Goal: Check status: Check status

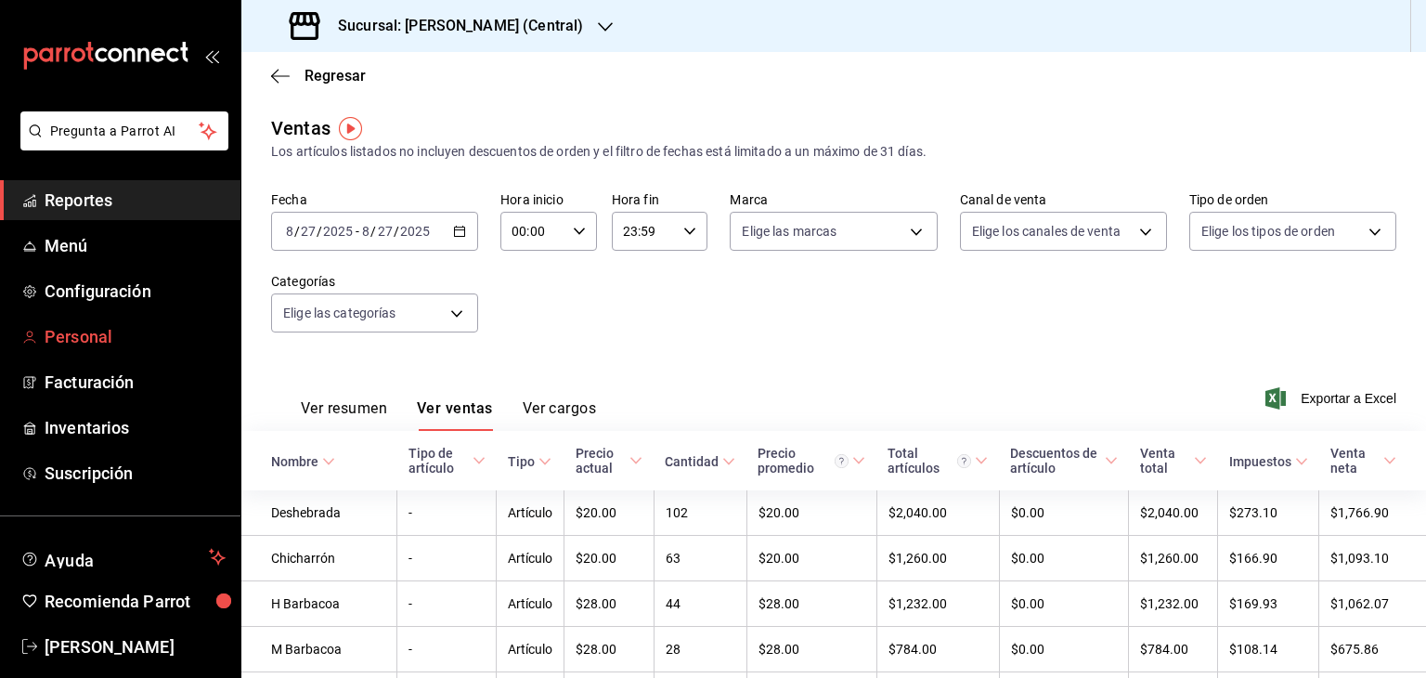
click at [106, 335] on span "Personal" at bounding box center [135, 336] width 181 height 25
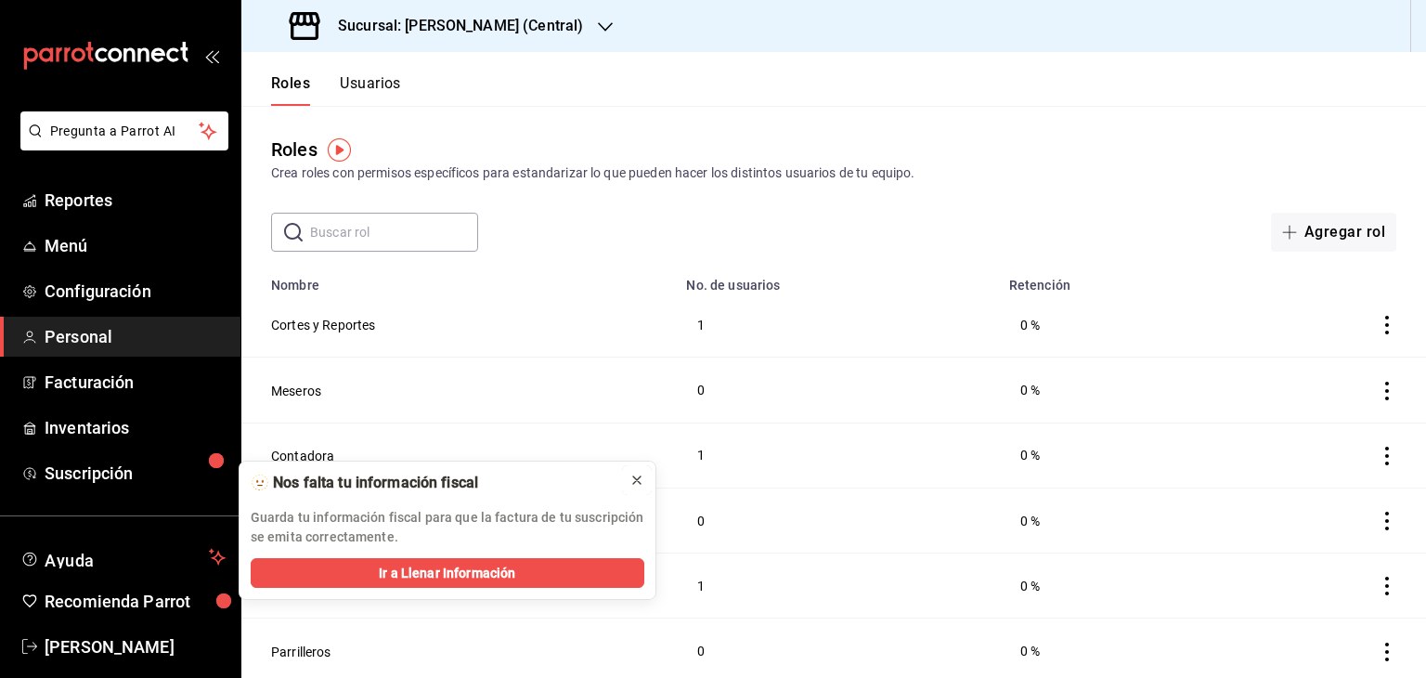
click at [637, 483] on icon at bounding box center [637, 480] width 15 height 15
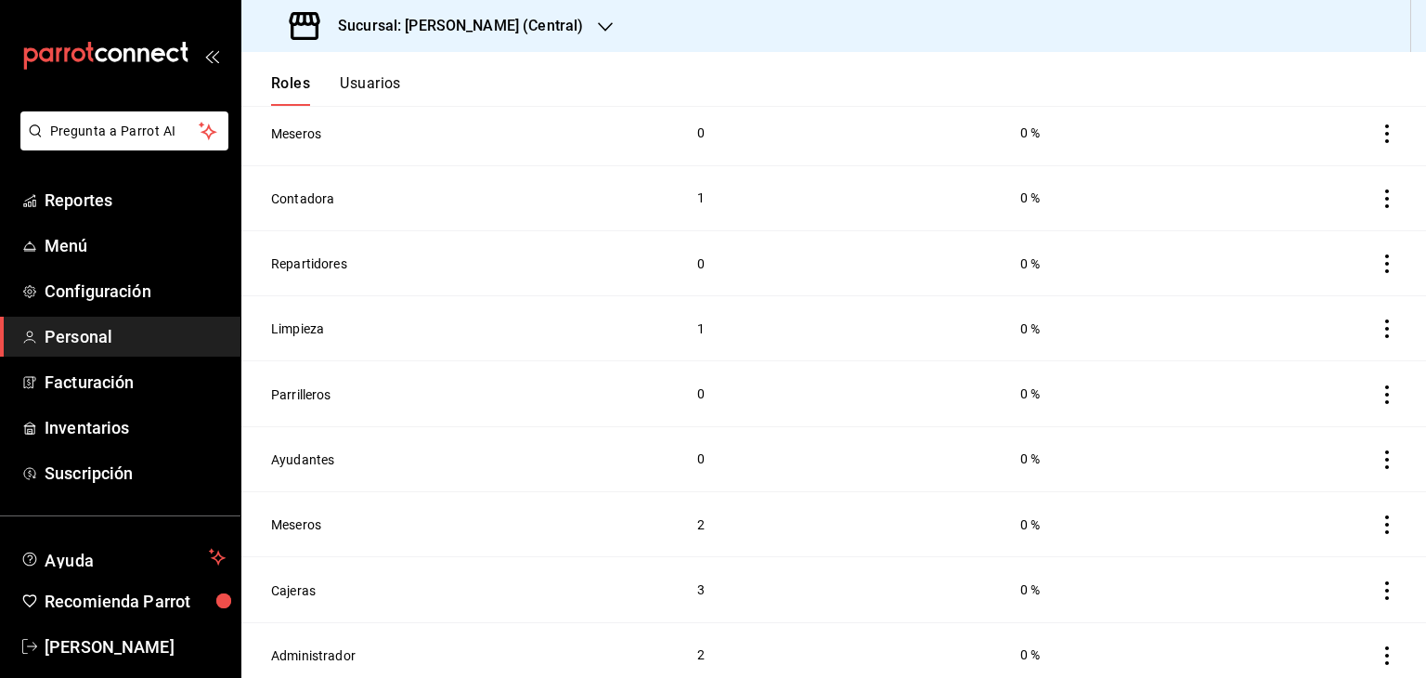
scroll to position [267, 0]
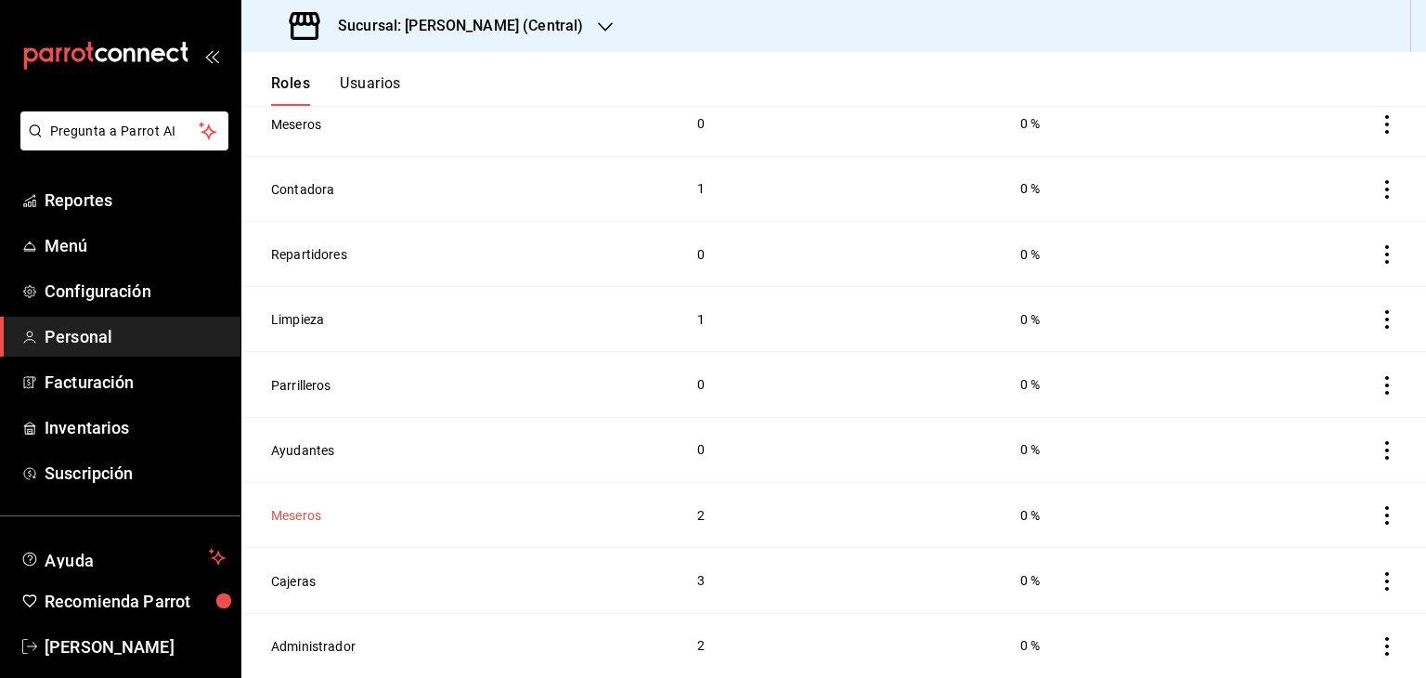
click at [316, 513] on button "Meseros" at bounding box center [296, 515] width 50 height 19
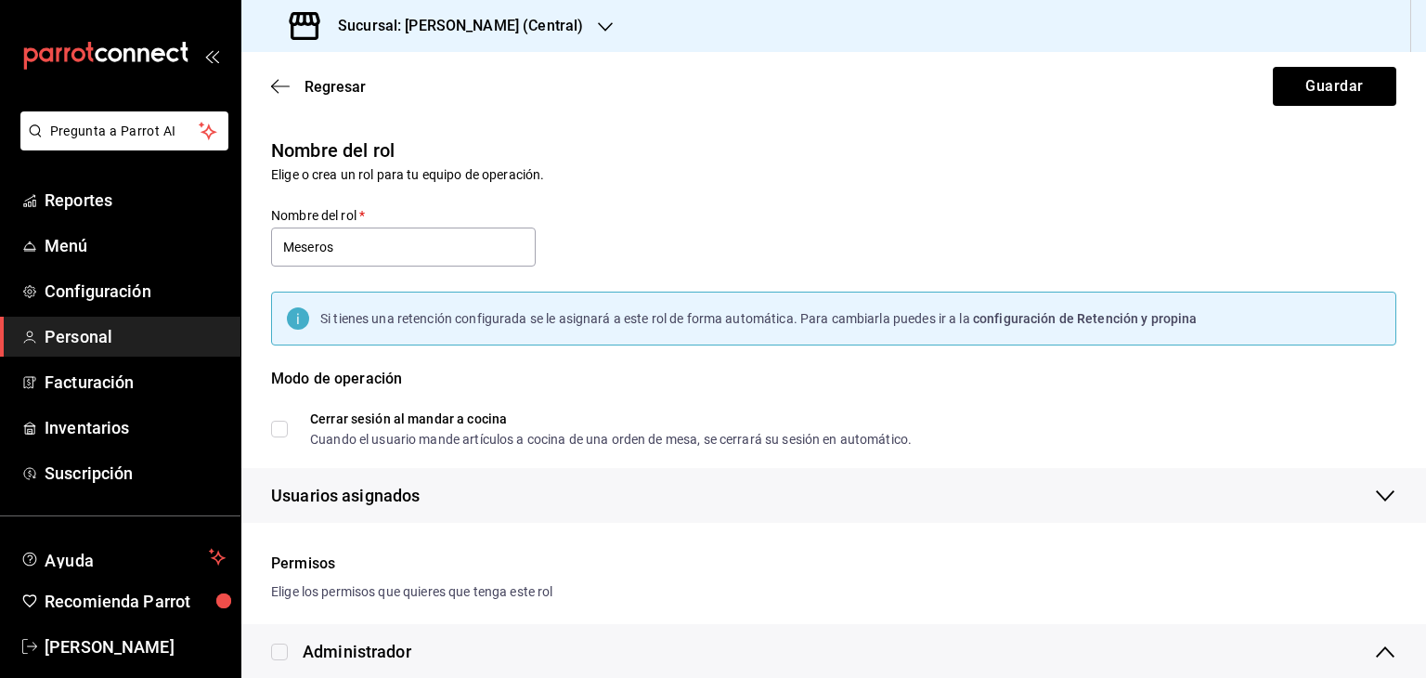
click at [602, 27] on icon "button" at bounding box center [605, 26] width 15 height 9
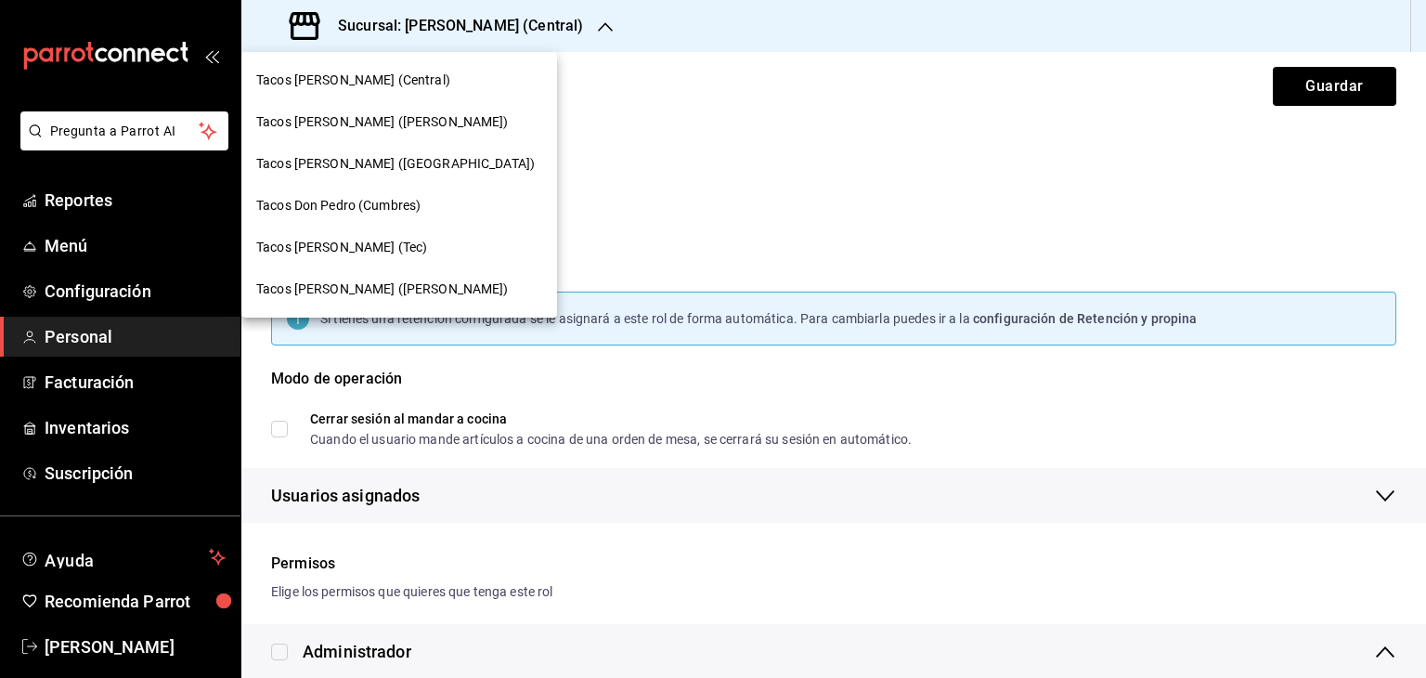
click at [395, 285] on span "Tacos don Pedro (Bartolomé)" at bounding box center [382, 288] width 253 height 19
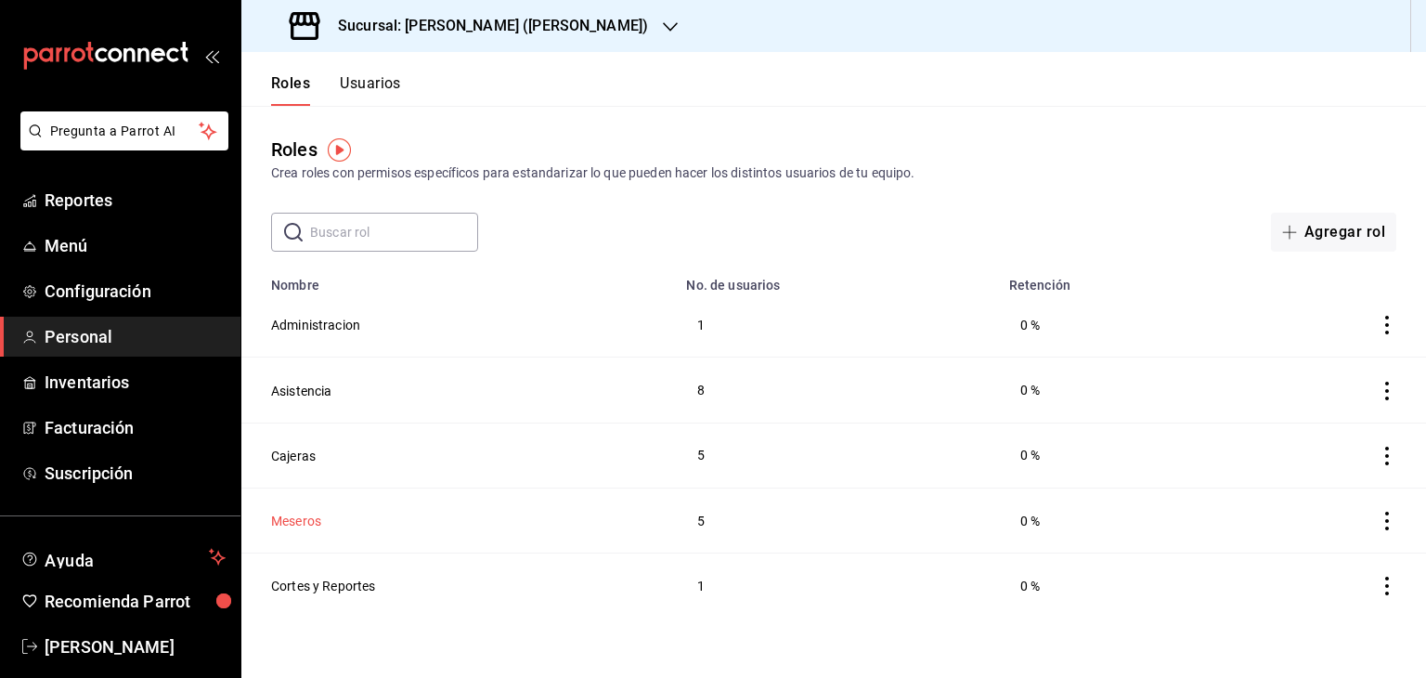
click at [302, 520] on button "Meseros" at bounding box center [296, 521] width 50 height 19
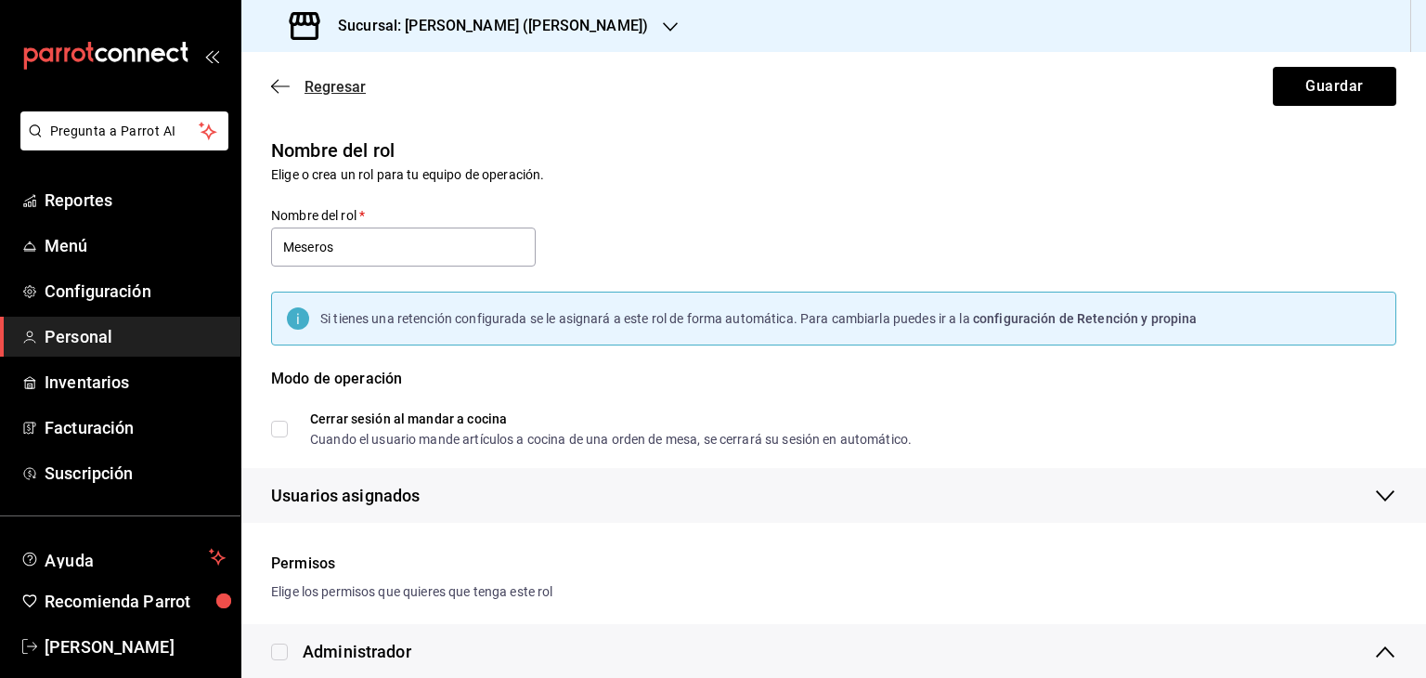
click at [278, 93] on icon "button" at bounding box center [274, 87] width 7 height 14
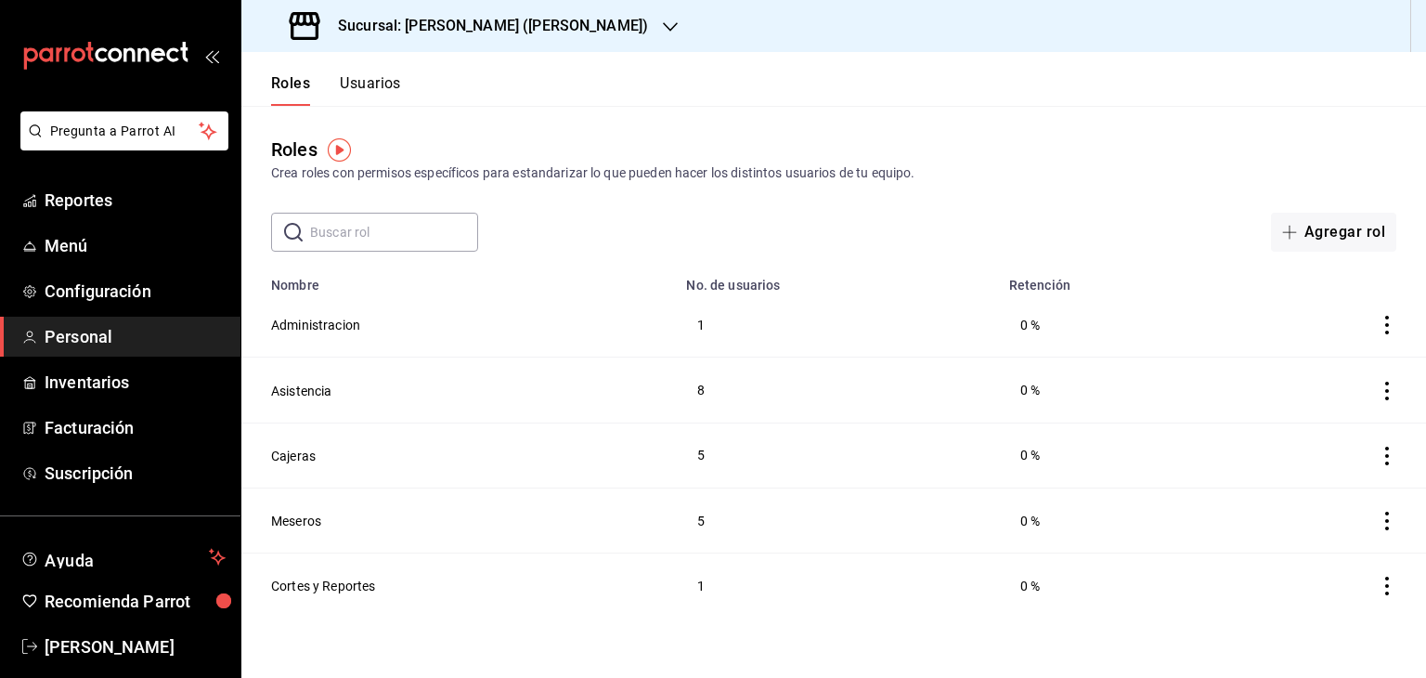
click at [390, 90] on button "Usuarios" at bounding box center [370, 90] width 61 height 32
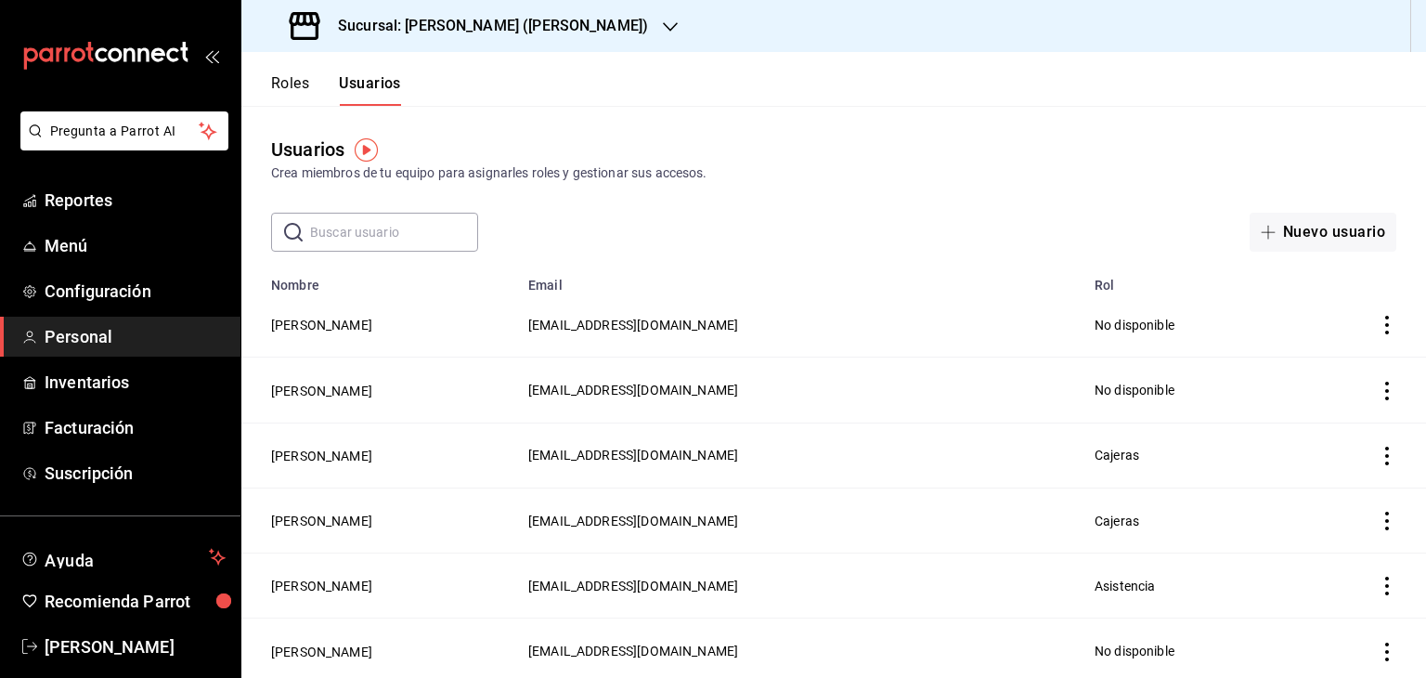
click at [293, 86] on button "Roles" at bounding box center [290, 90] width 38 height 32
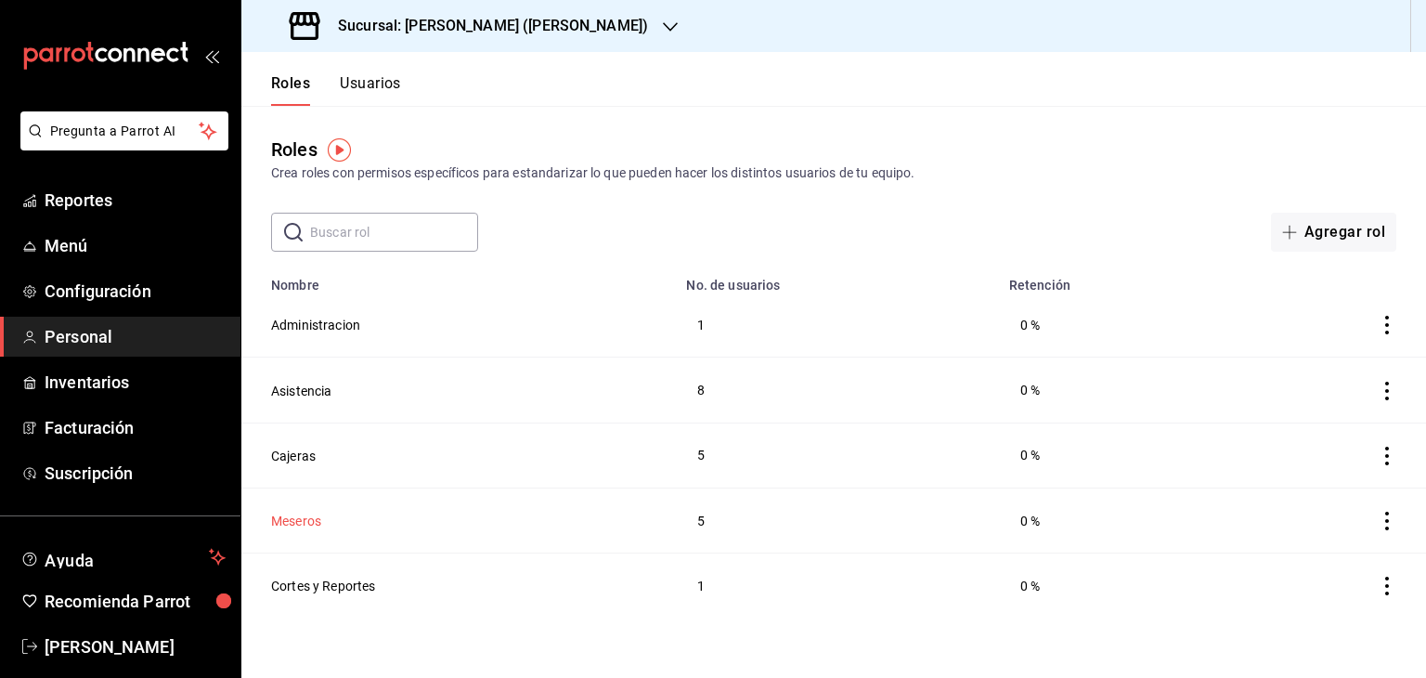
click at [308, 522] on button "Meseros" at bounding box center [296, 521] width 50 height 19
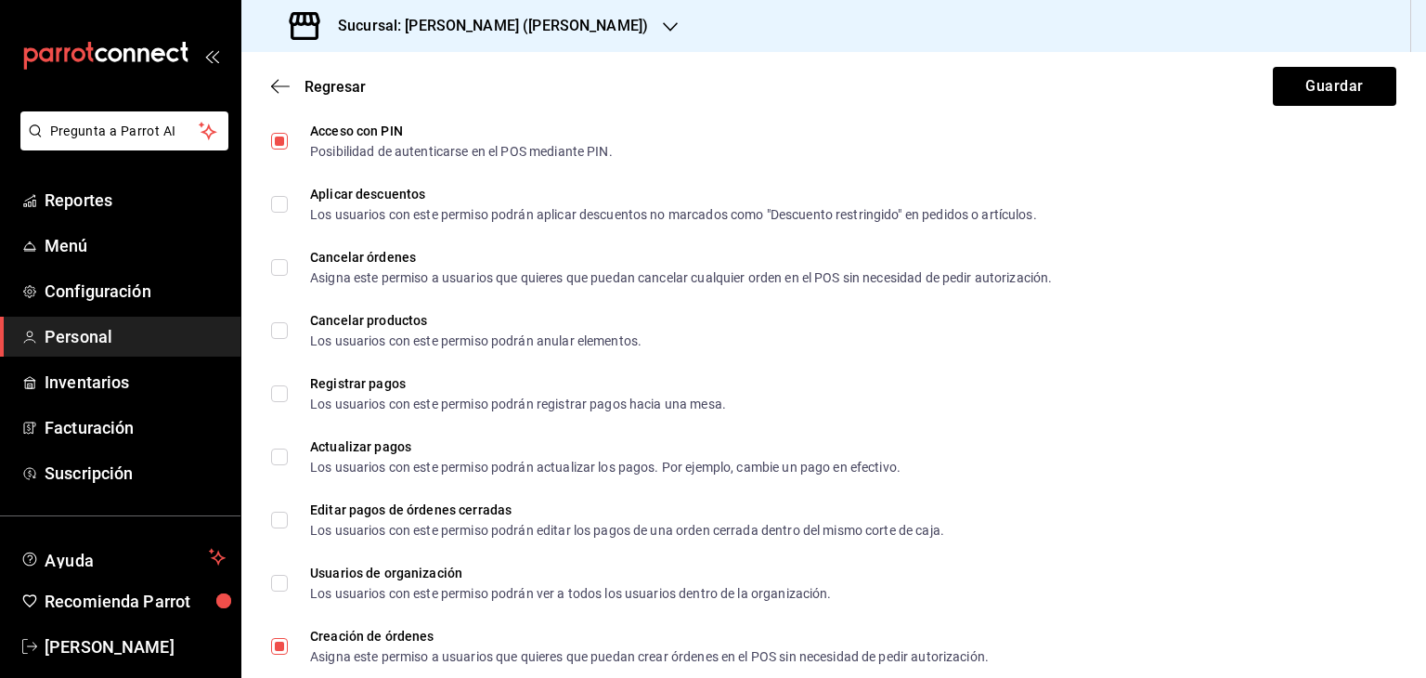
scroll to position [830, 0]
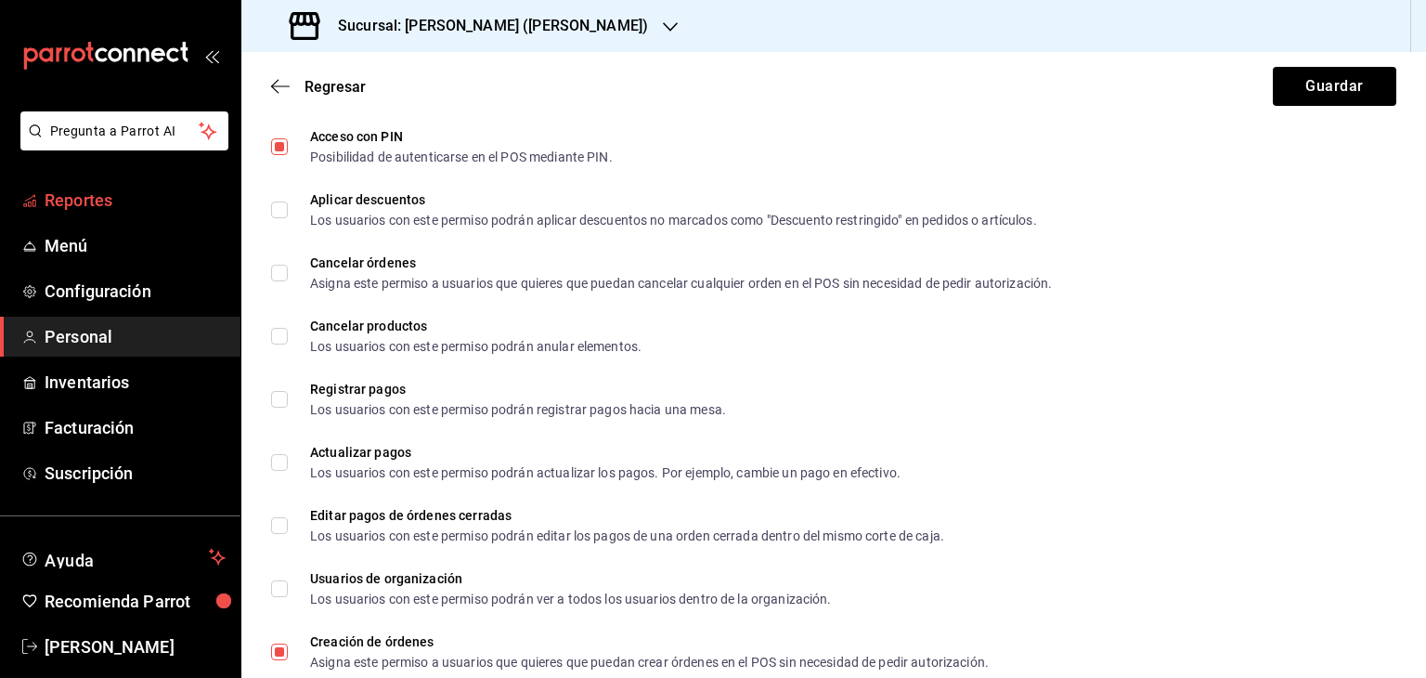
click at [93, 191] on span "Reportes" at bounding box center [135, 200] width 181 height 25
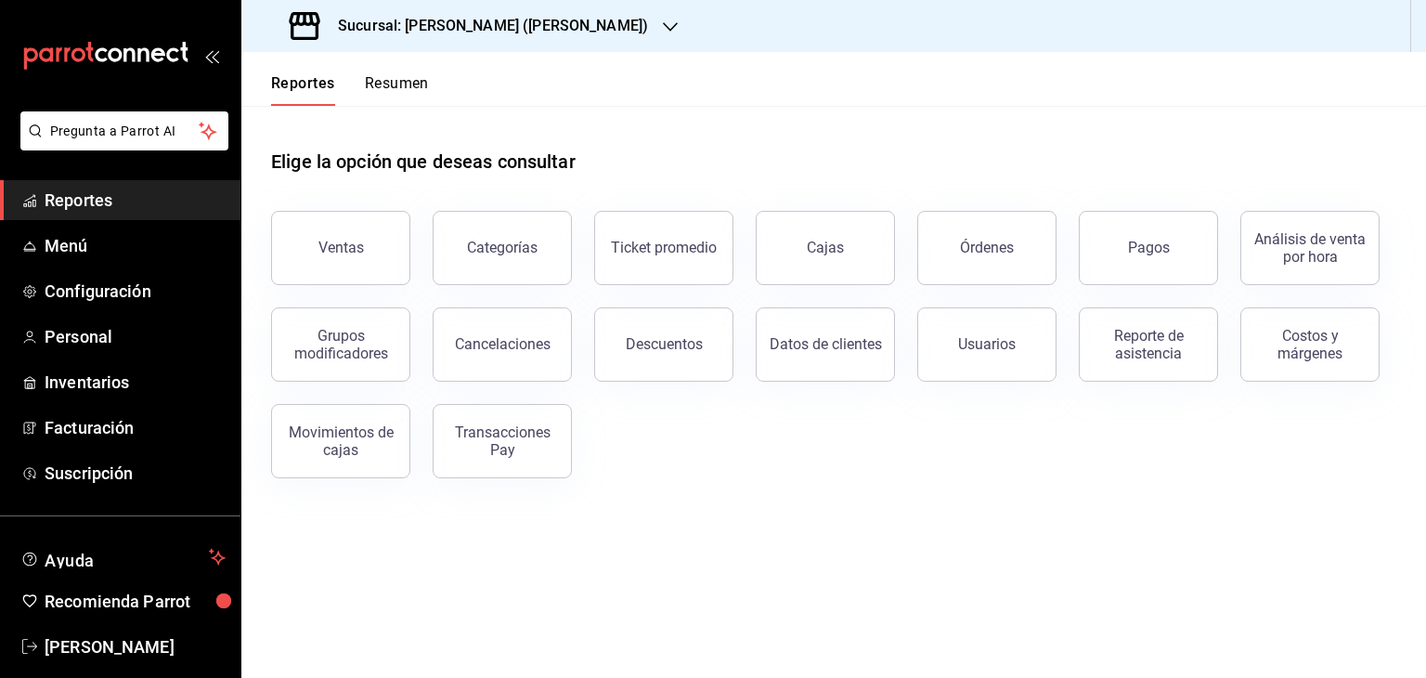
click at [416, 85] on button "Resumen" at bounding box center [397, 90] width 64 height 32
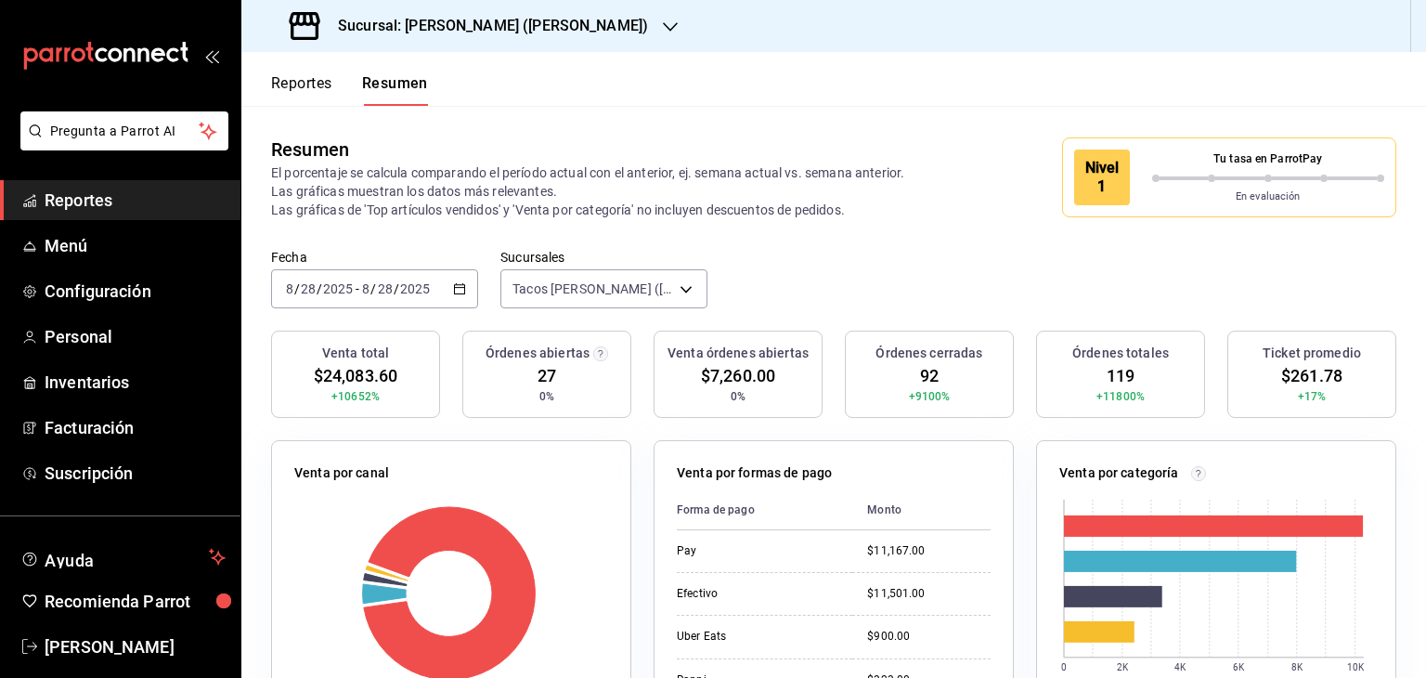
click at [910, 219] on div "Resumen El porcentaje se calcula comparando el período actual con el anterior, …" at bounding box center [833, 177] width 1185 height 143
click at [288, 86] on button "Reportes" at bounding box center [301, 90] width 61 height 32
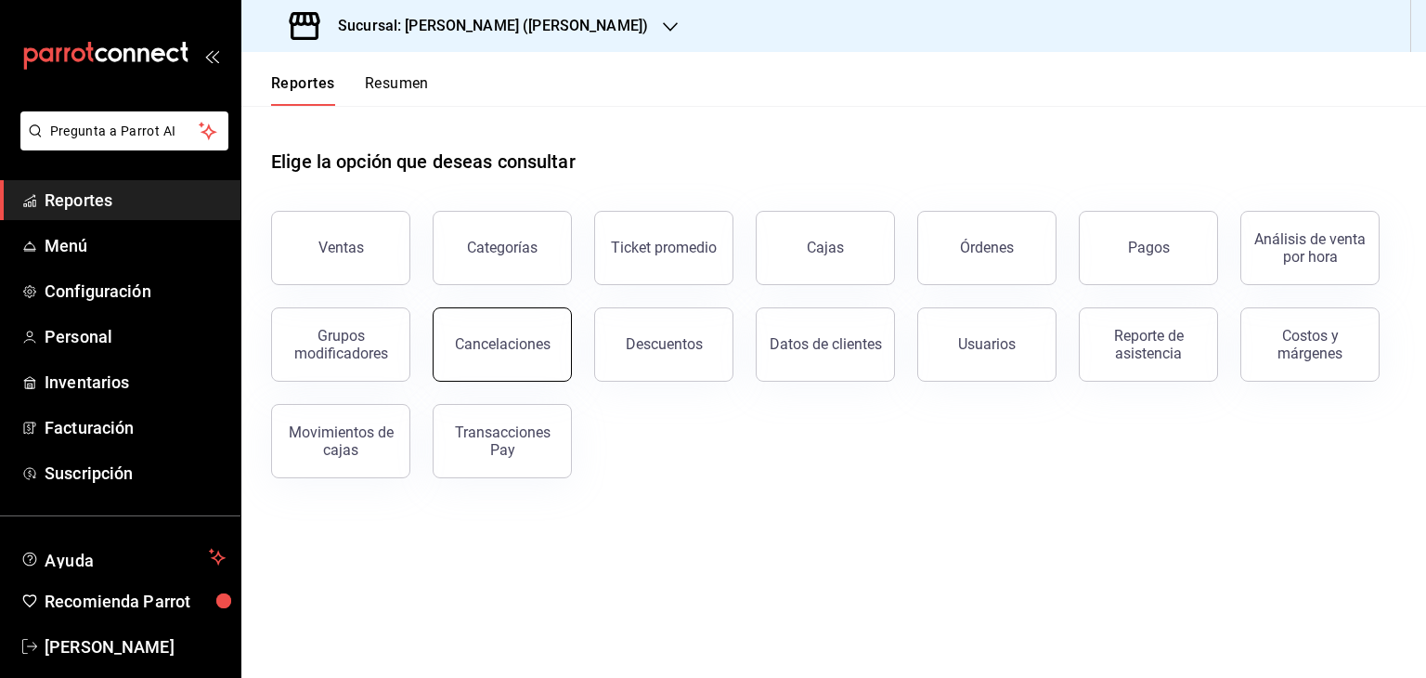
click at [494, 361] on button "Cancelaciones" at bounding box center [502, 344] width 139 height 74
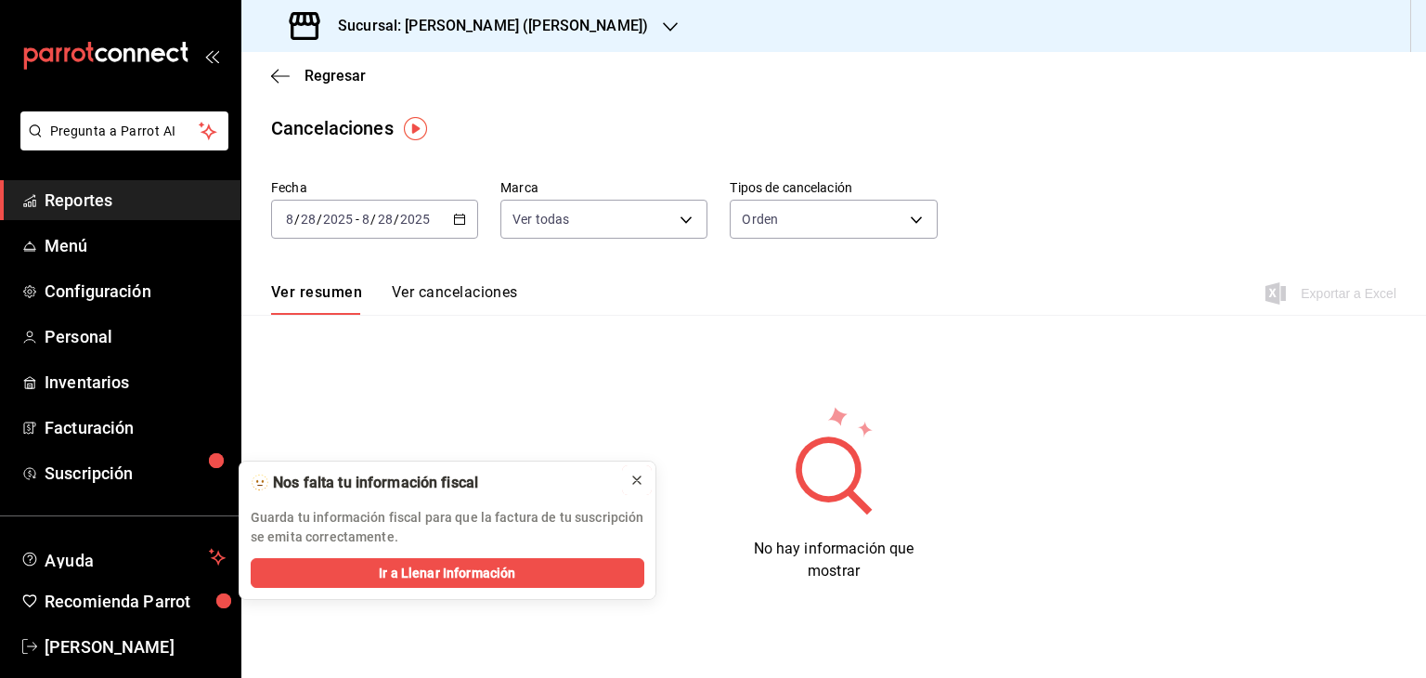
click at [637, 479] on icon at bounding box center [636, 479] width 7 height 7
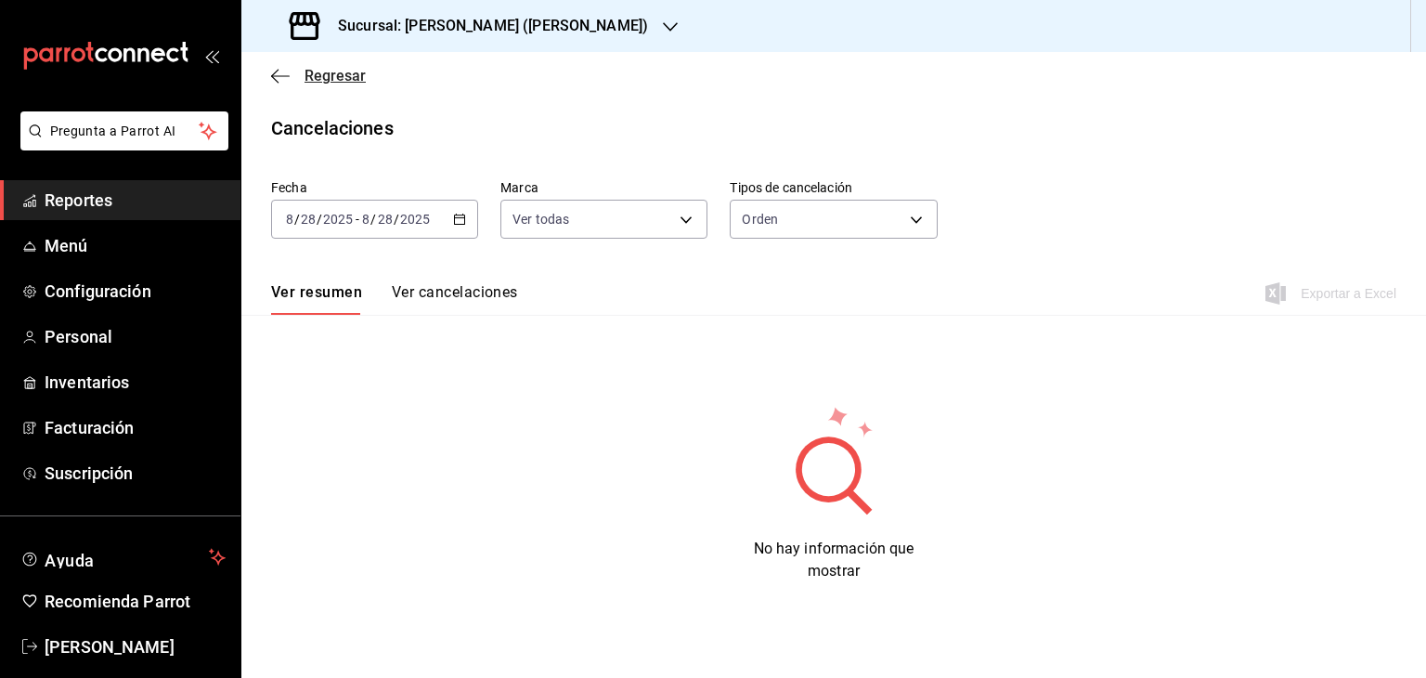
click at [286, 71] on icon "button" at bounding box center [280, 76] width 19 height 17
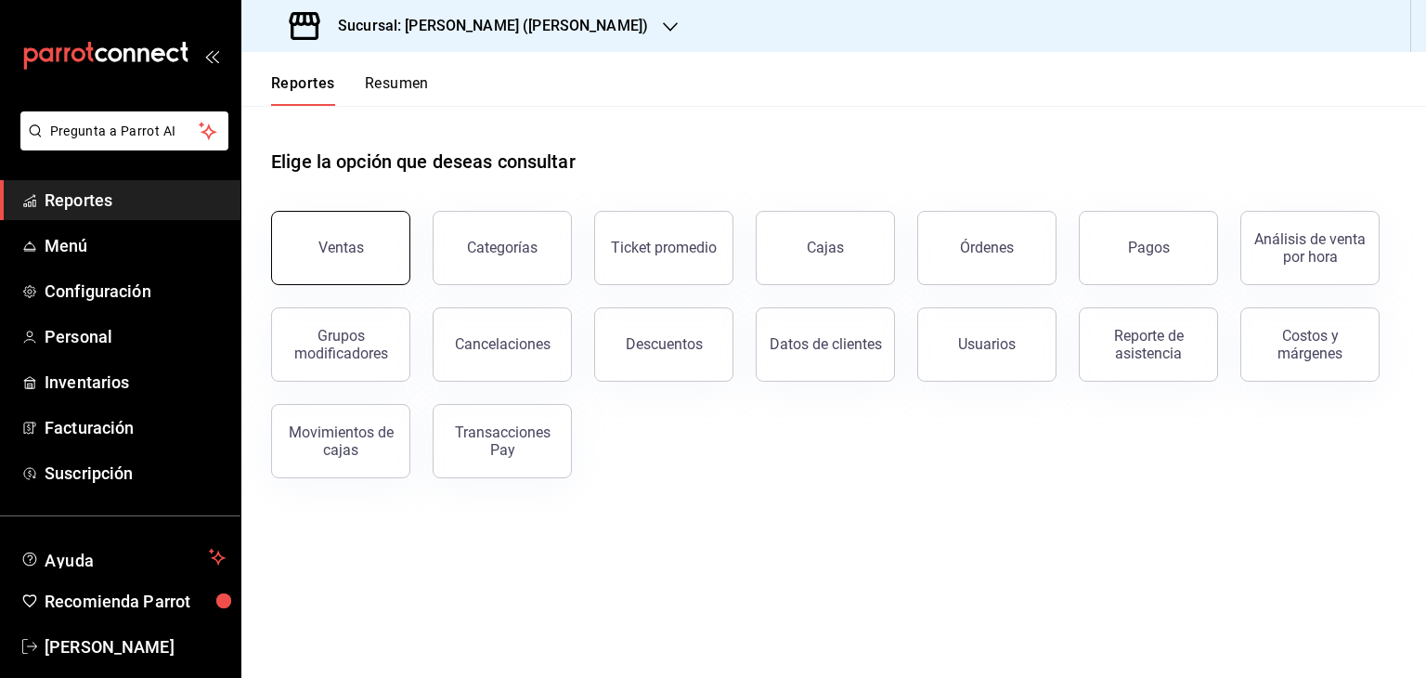
click at [379, 242] on button "Ventas" at bounding box center [340, 248] width 139 height 74
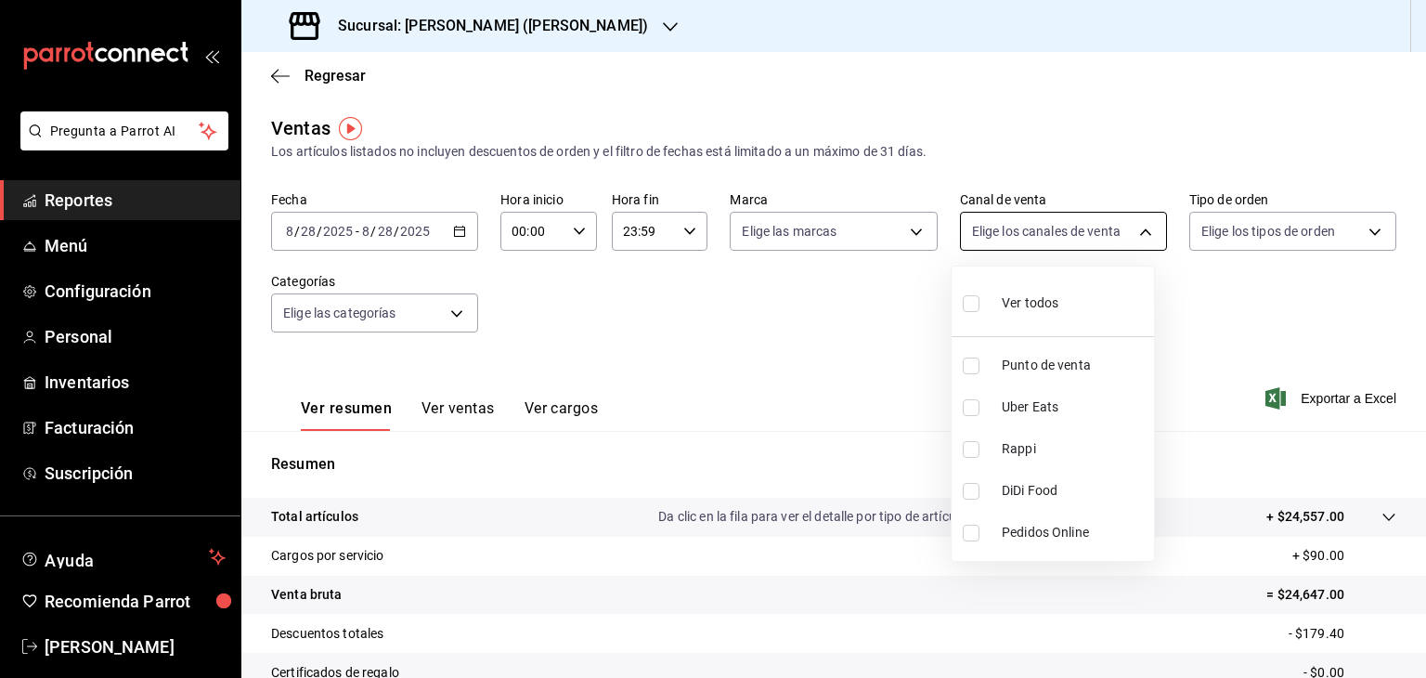
click at [1111, 233] on body "Pregunta a Parrot AI Reportes Menú Configuración Personal Inventarios Facturaci…" at bounding box center [713, 339] width 1426 height 678
click at [1111, 233] on div at bounding box center [713, 339] width 1426 height 678
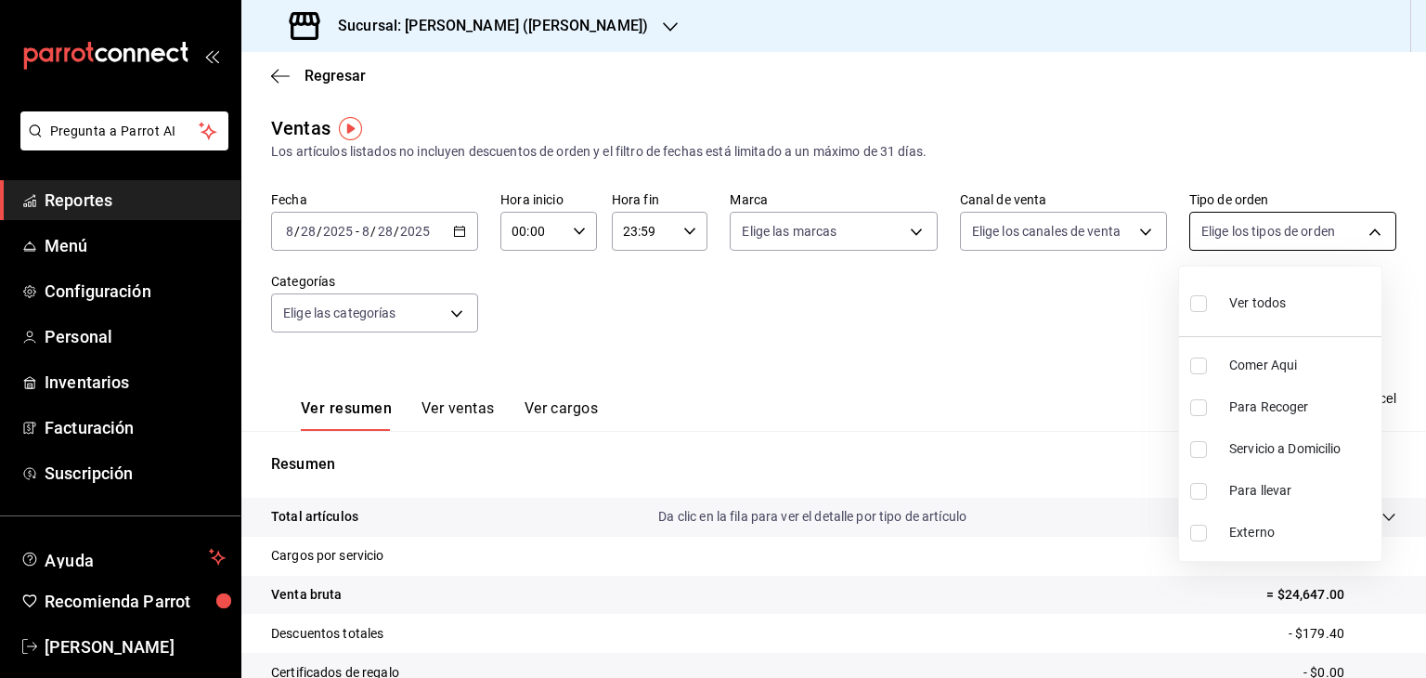
click at [1247, 239] on body "Pregunta a Parrot AI Reportes Menú Configuración Personal Inventarios Facturaci…" at bounding box center [713, 339] width 1426 height 678
click at [1247, 239] on div at bounding box center [713, 339] width 1426 height 678
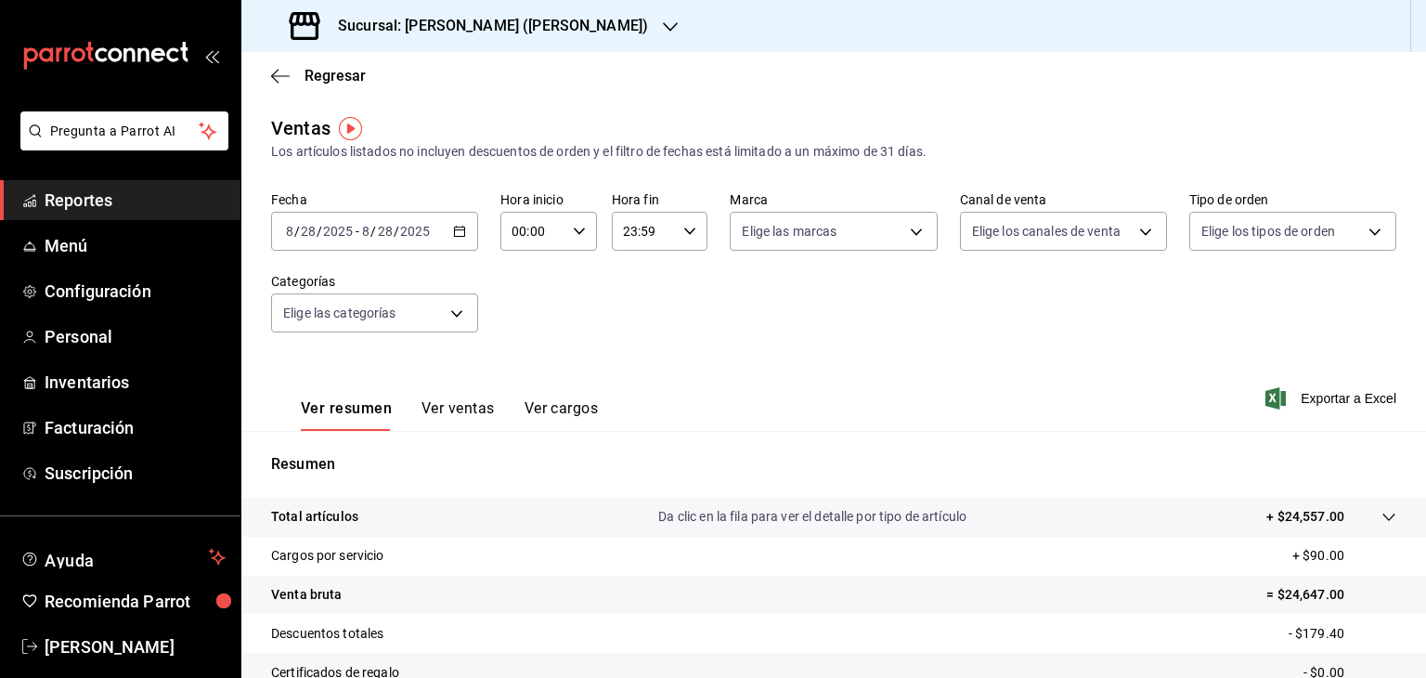
click at [759, 479] on div "Resumen Total artículos Da clic en la fila para ver el detalle por tipo de artí…" at bounding box center [833, 641] width 1185 height 377
click at [277, 75] on icon "button" at bounding box center [280, 76] width 19 height 17
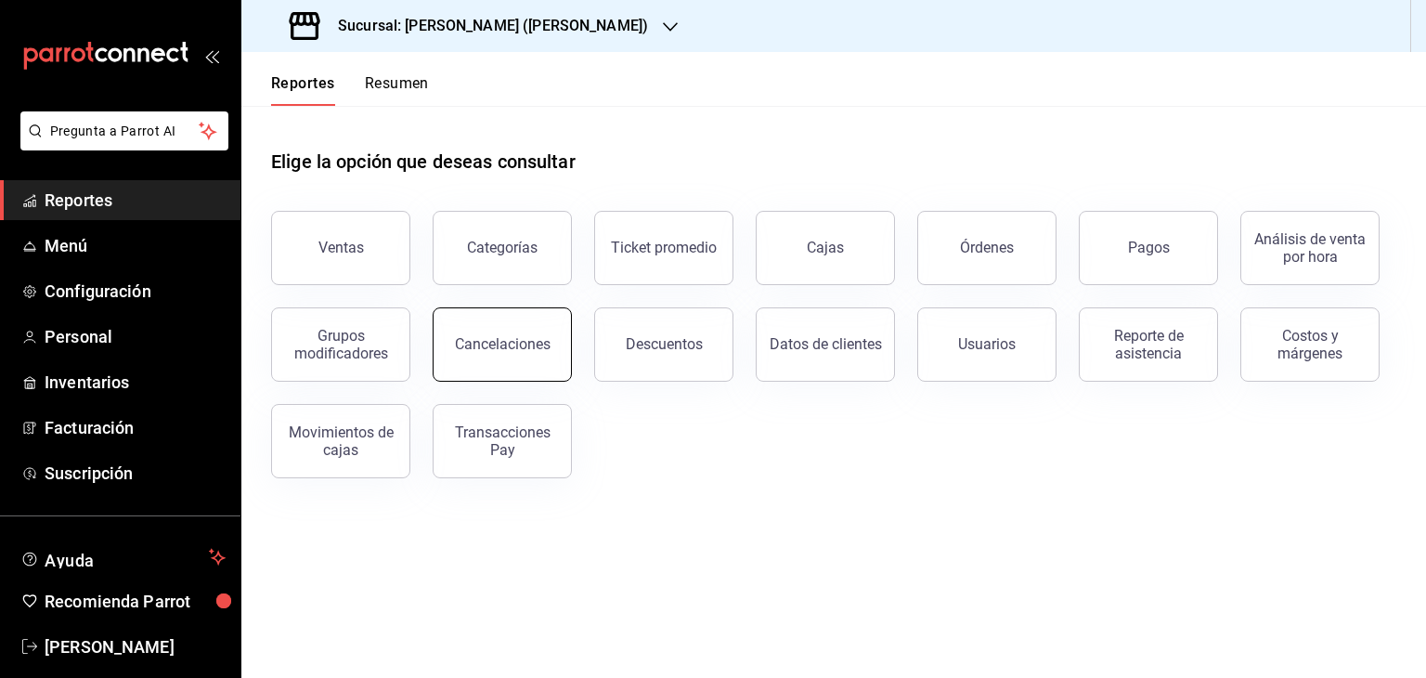
click at [541, 337] on div "Cancelaciones" at bounding box center [503, 344] width 96 height 18
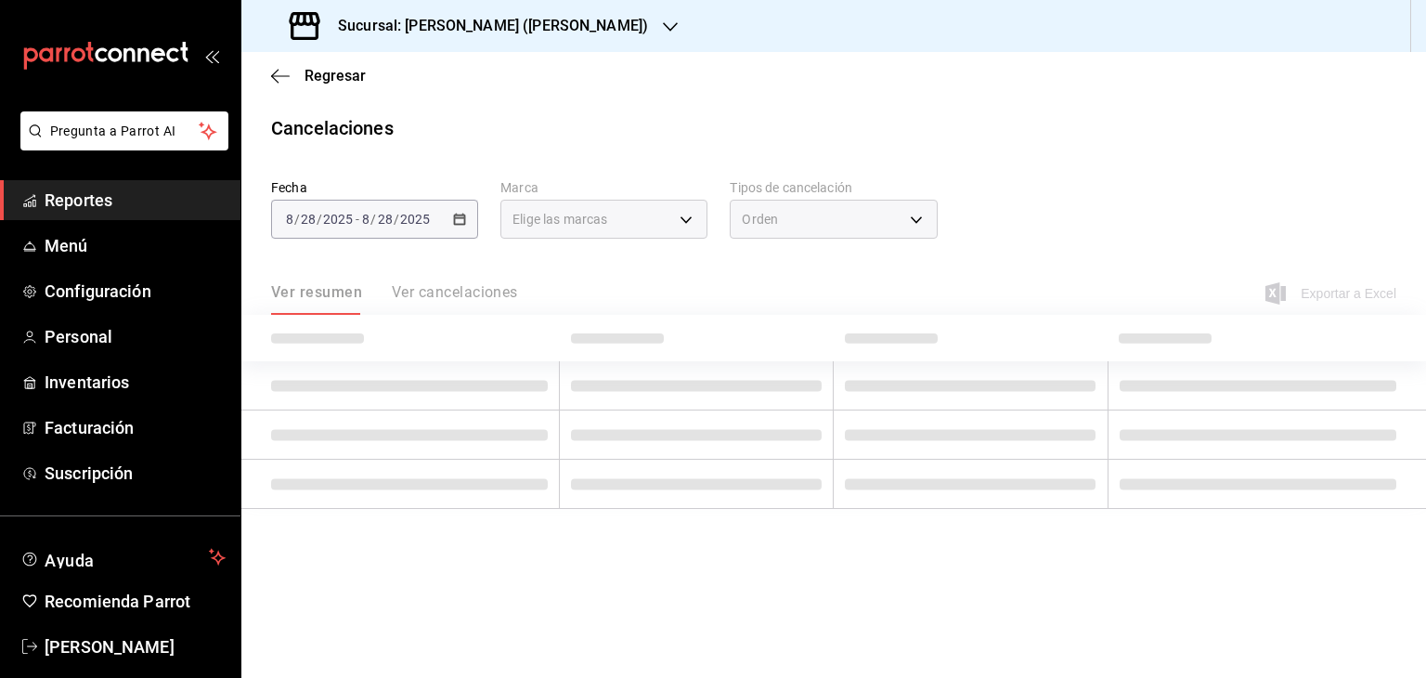
type input "[object Object]"
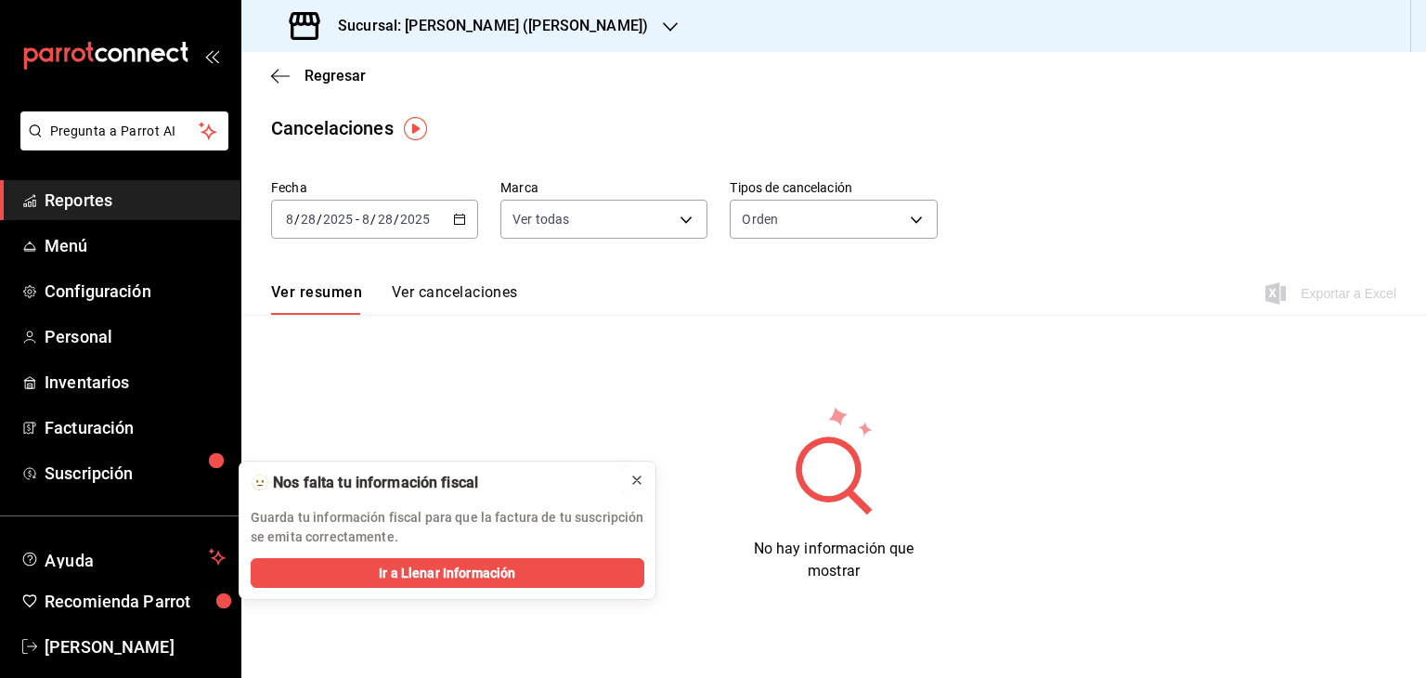
click at [643, 478] on icon at bounding box center [637, 480] width 15 height 15
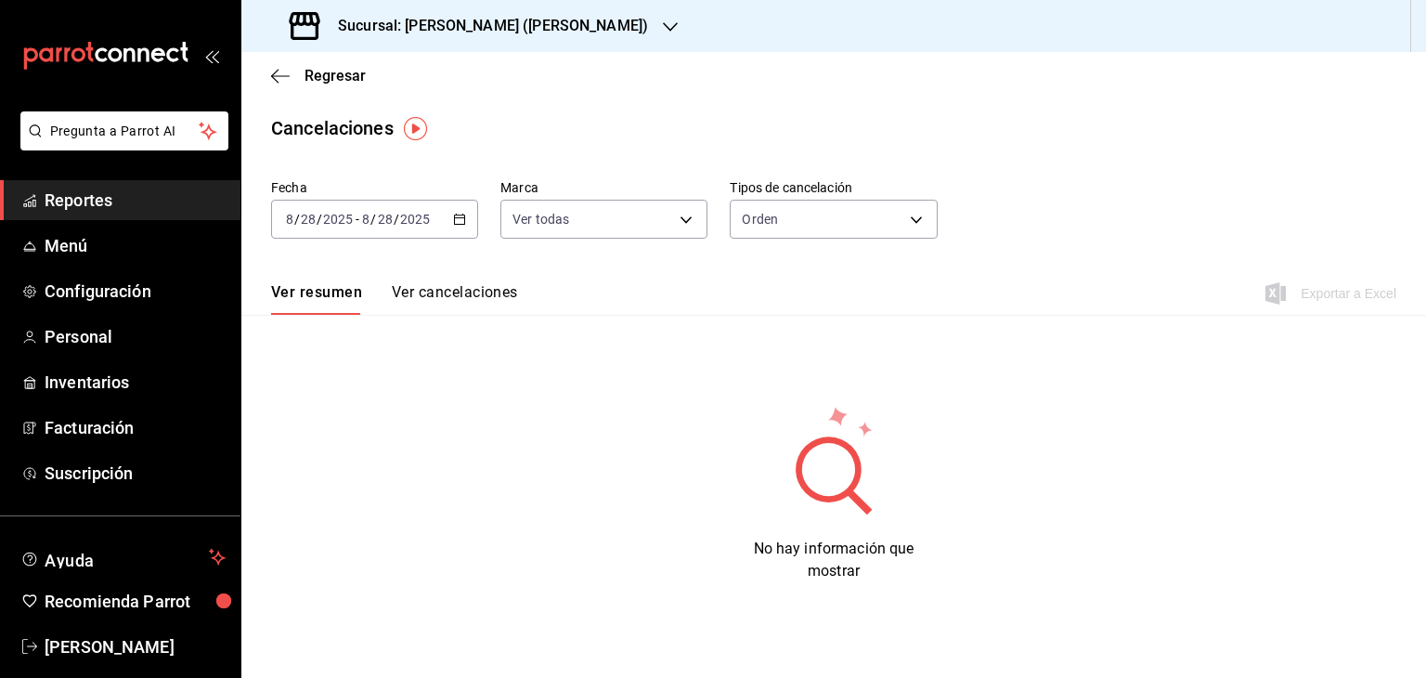
click at [1111, 217] on div "Fecha 2025-08-28 8 / 28 / 2025 - 2025-08-28 8 / 28 / 2025 Marca Ver todas [obje…" at bounding box center [833, 216] width 1125 height 89
click at [452, 290] on button "Ver cancelaciones" at bounding box center [455, 299] width 126 height 32
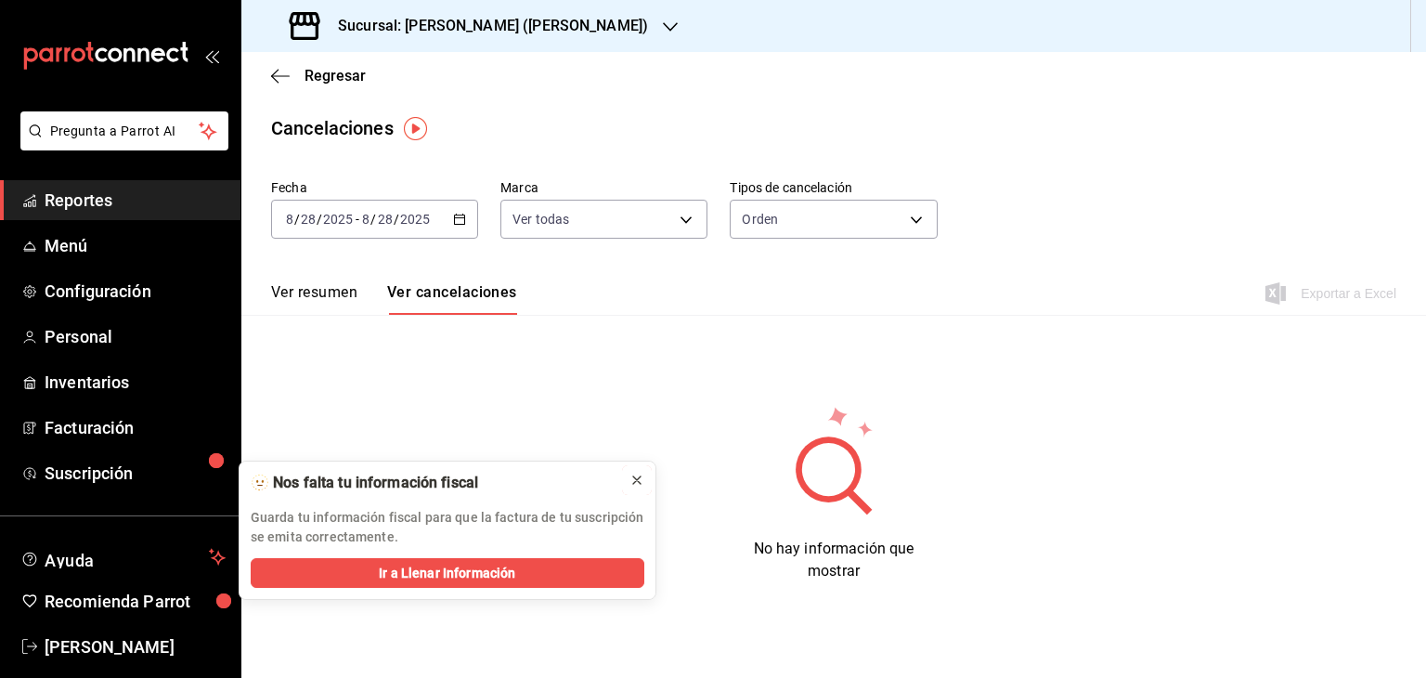
click at [636, 478] on icon at bounding box center [637, 480] width 15 height 15
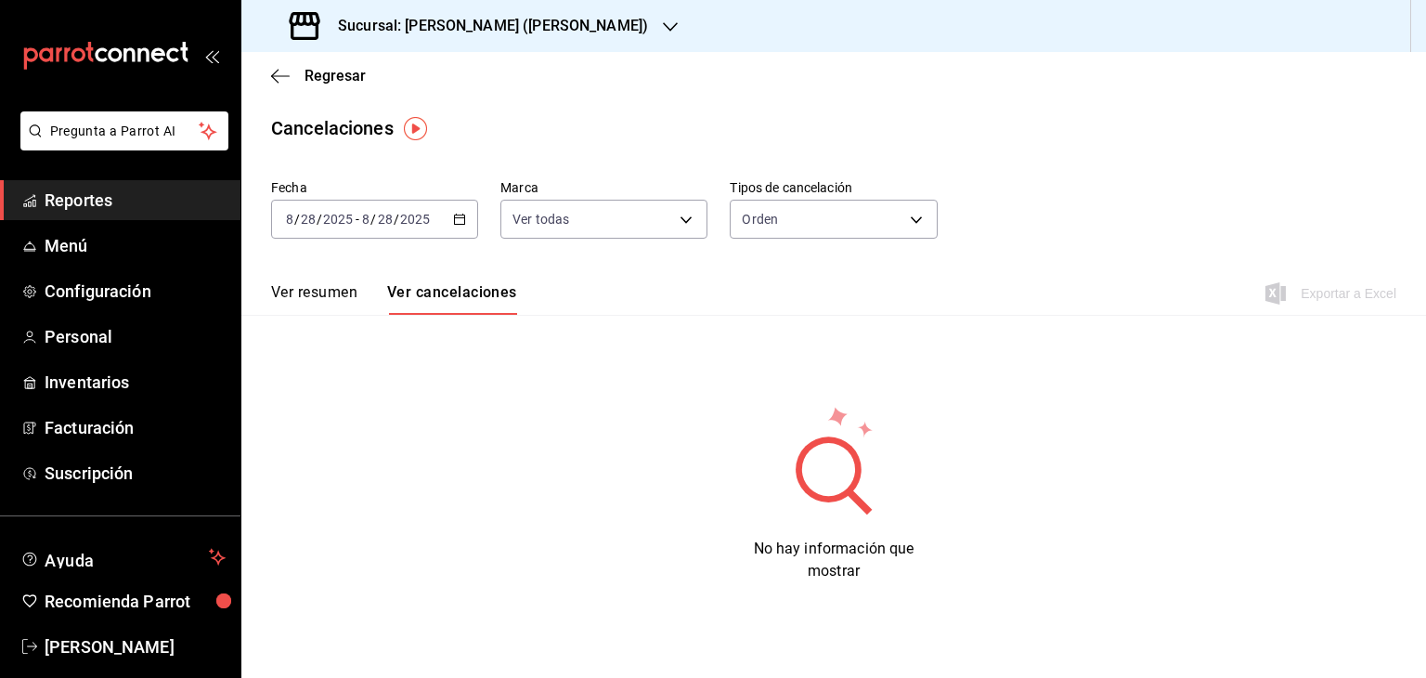
click at [67, 204] on span "Reportes" at bounding box center [135, 200] width 181 height 25
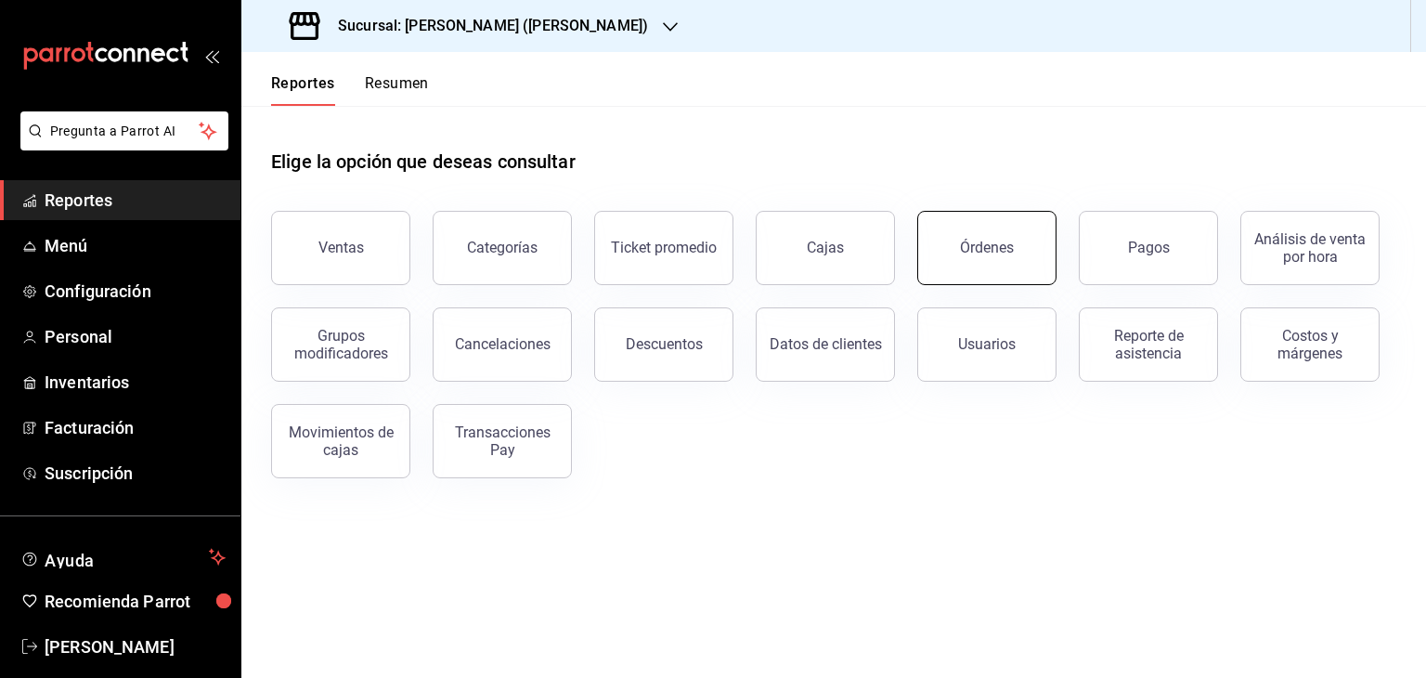
click at [985, 226] on button "Órdenes" at bounding box center [986, 248] width 139 height 74
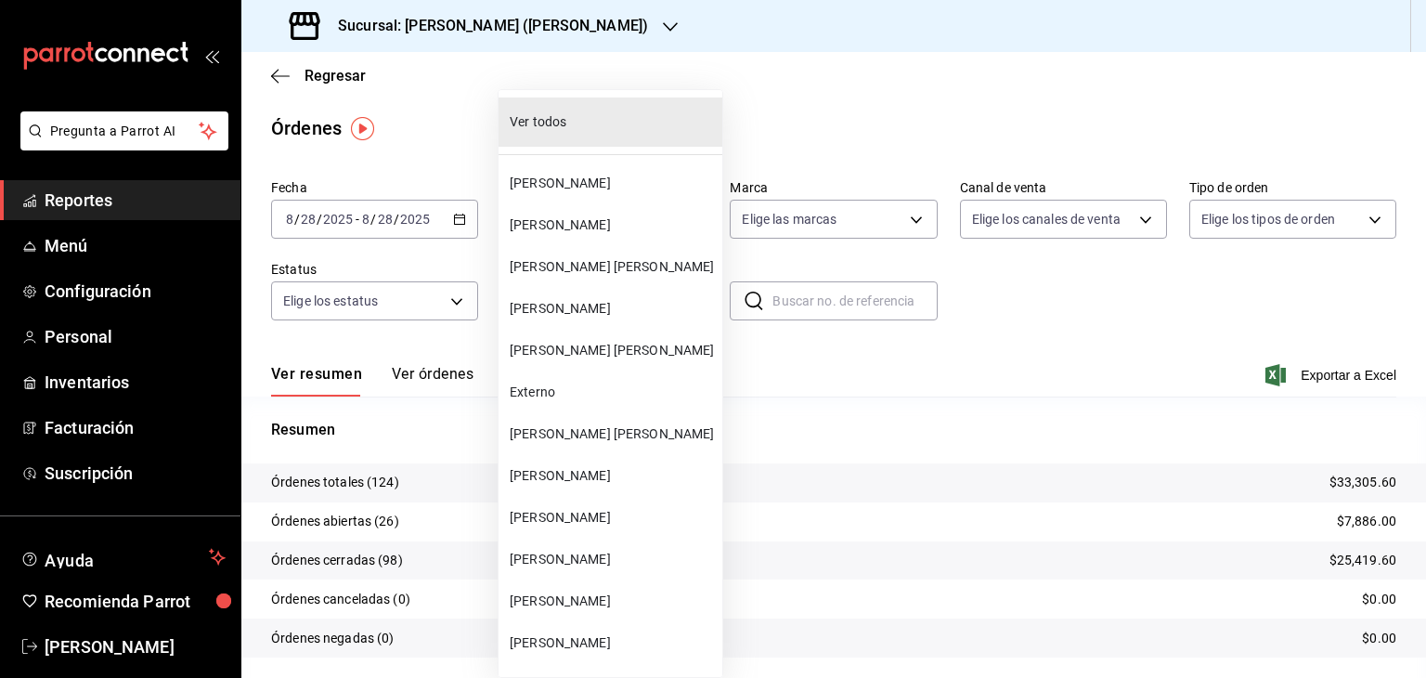
click at [613, 302] on body "Pregunta a Parrot AI Reportes Menú Configuración Personal Inventarios Facturaci…" at bounding box center [713, 339] width 1426 height 678
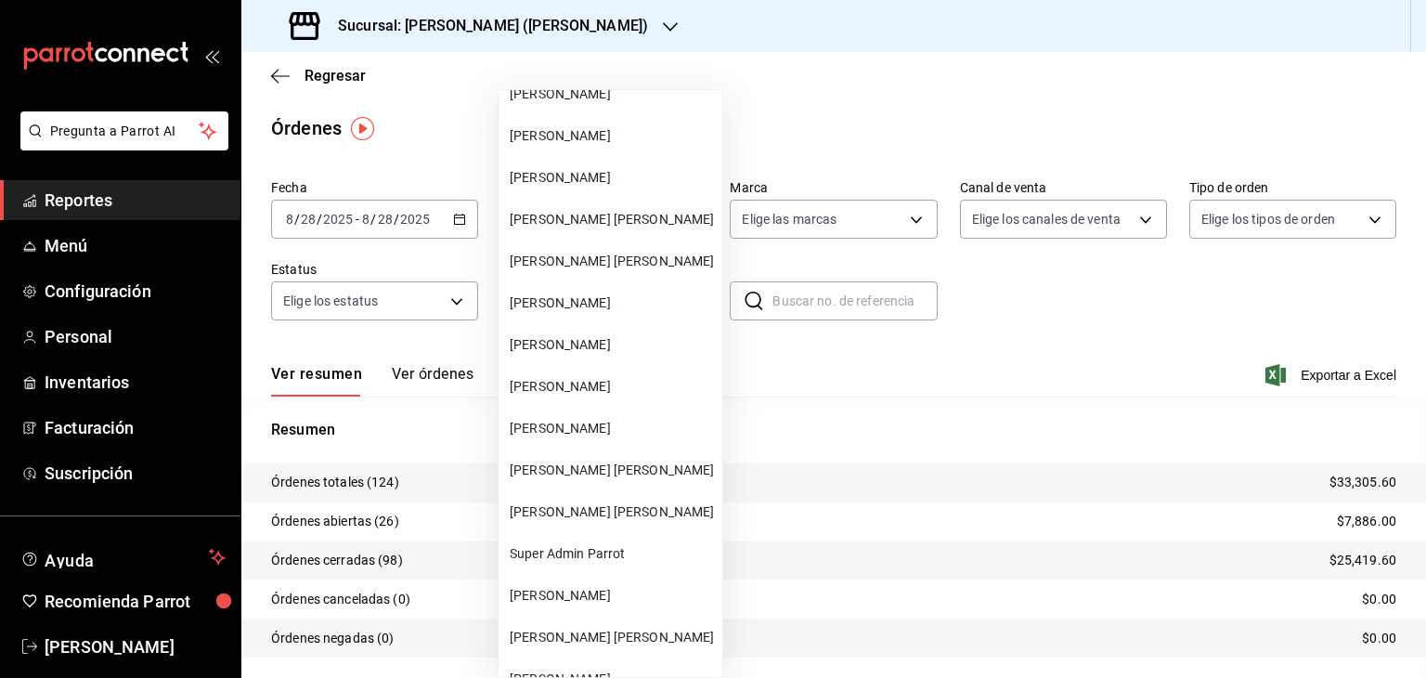
scroll to position [560, 0]
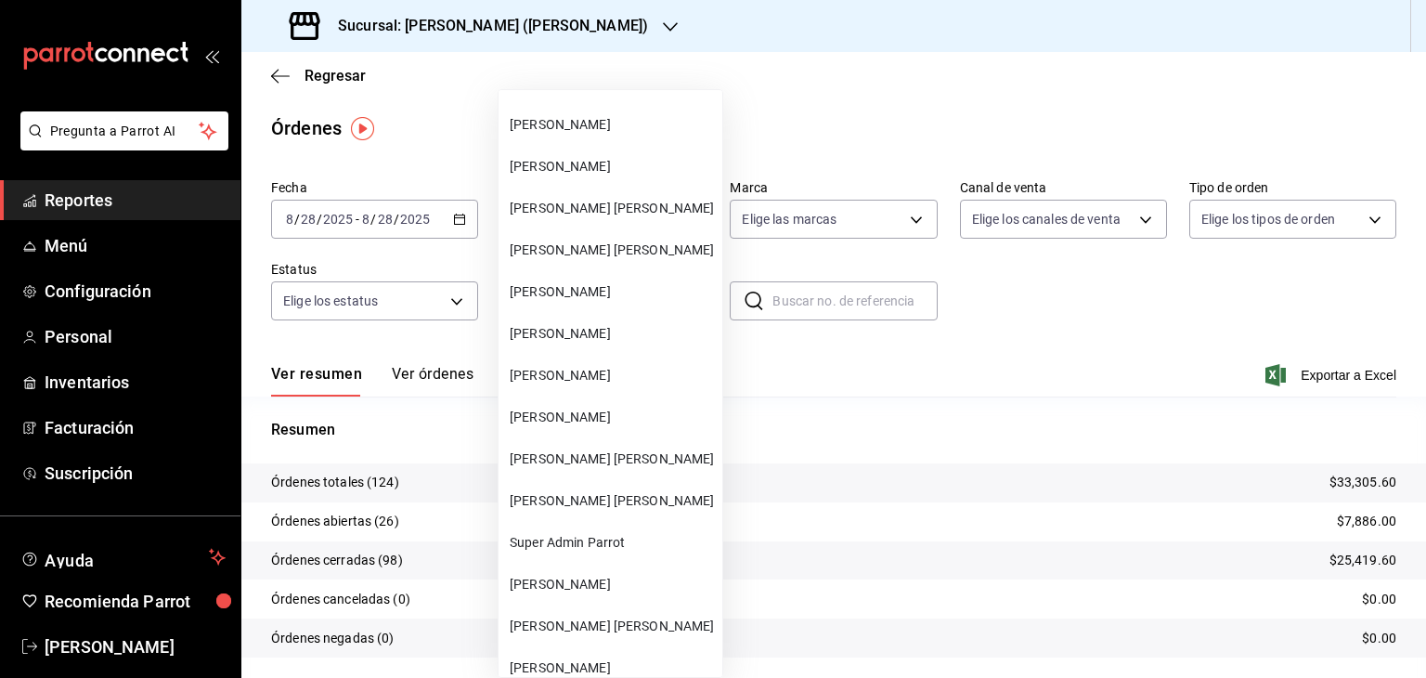
click at [581, 415] on span "[PERSON_NAME]" at bounding box center [612, 417] width 205 height 19
type input "352ef930-358f-4cac-b40d-bfcf5c32349a"
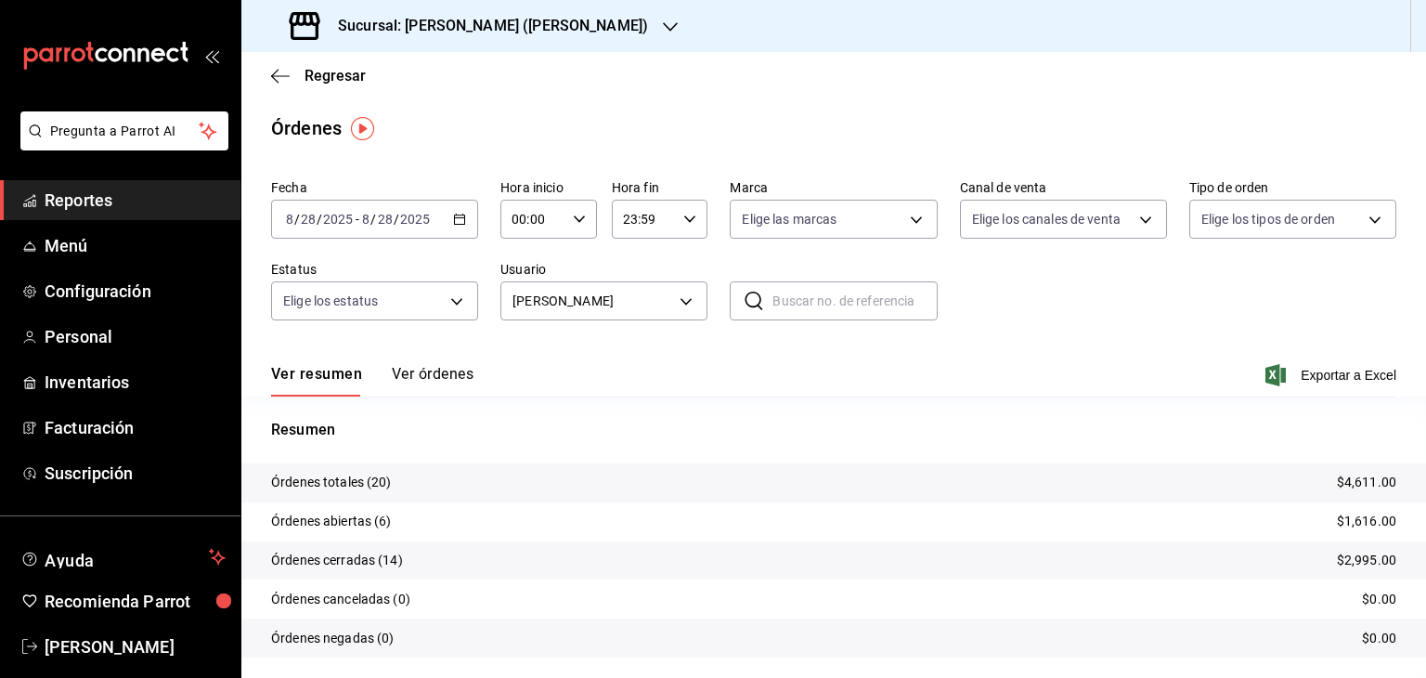
click at [678, 422] on p "Resumen" at bounding box center [833, 430] width 1125 height 22
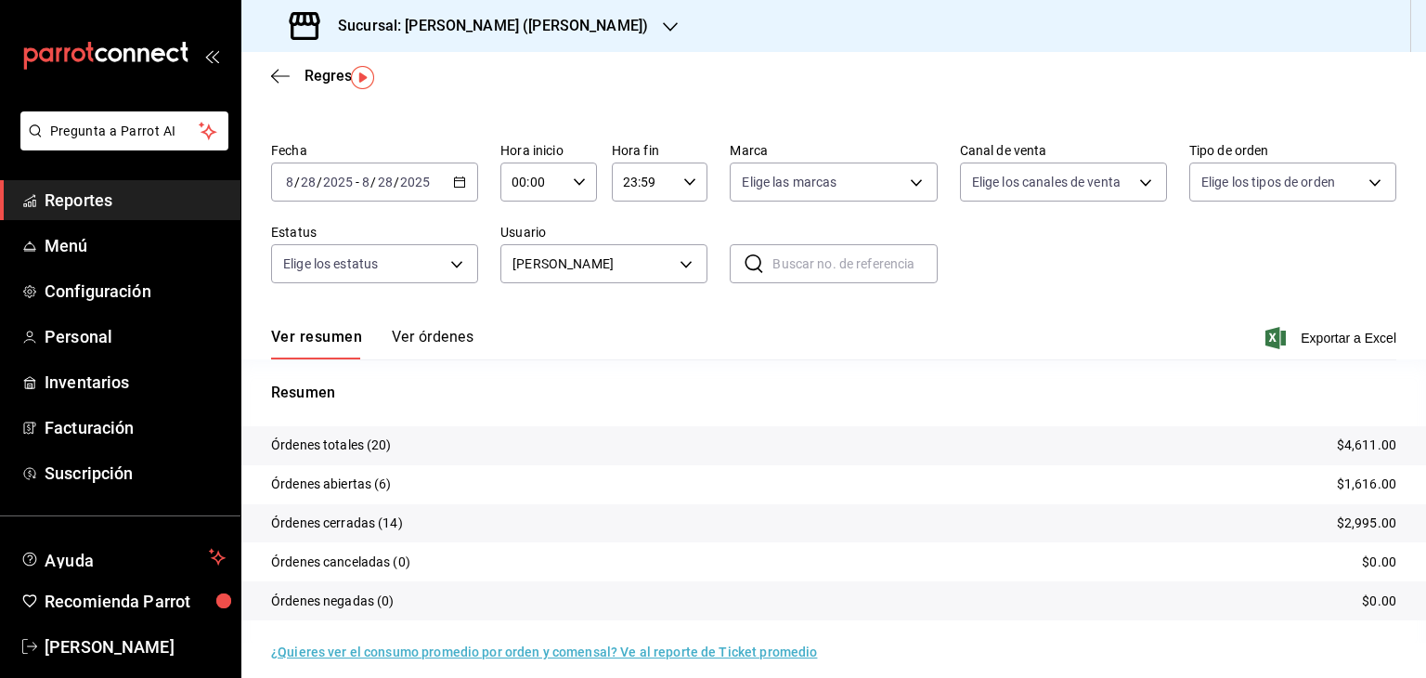
scroll to position [52, 0]
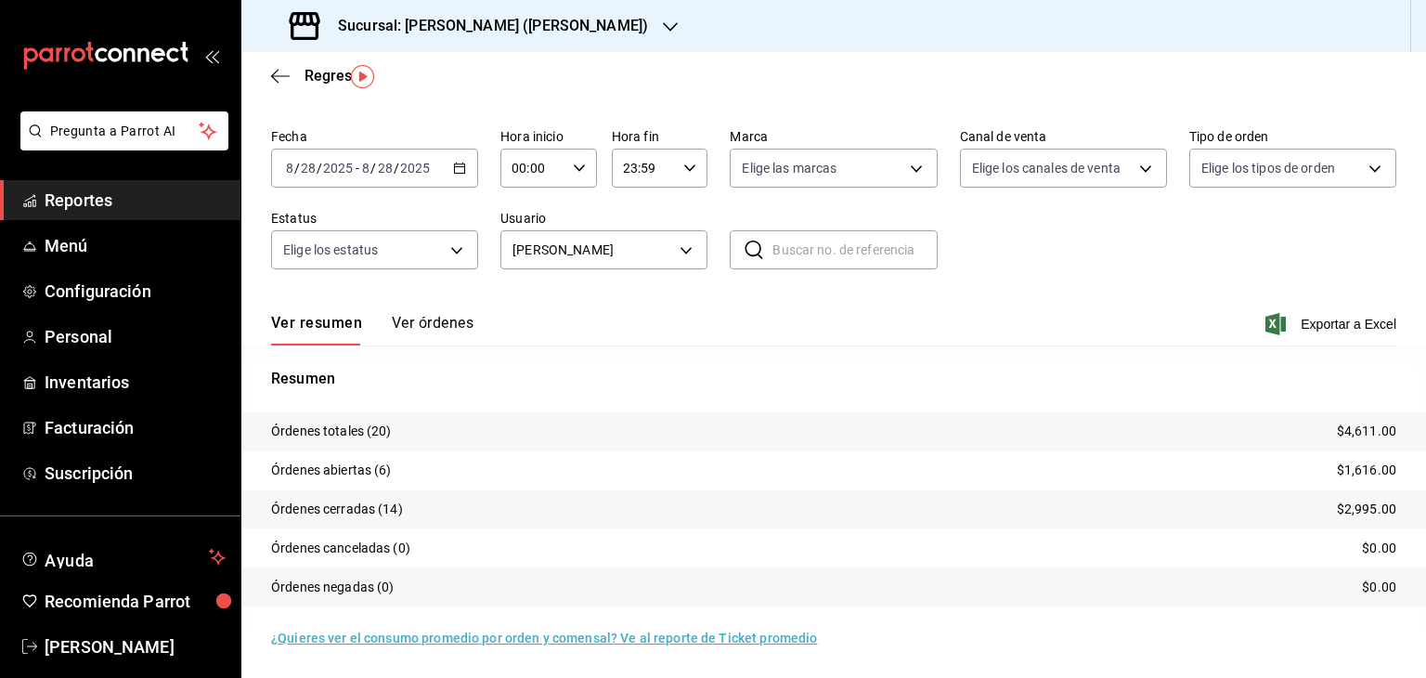
click at [420, 329] on button "Ver órdenes" at bounding box center [433, 330] width 82 height 32
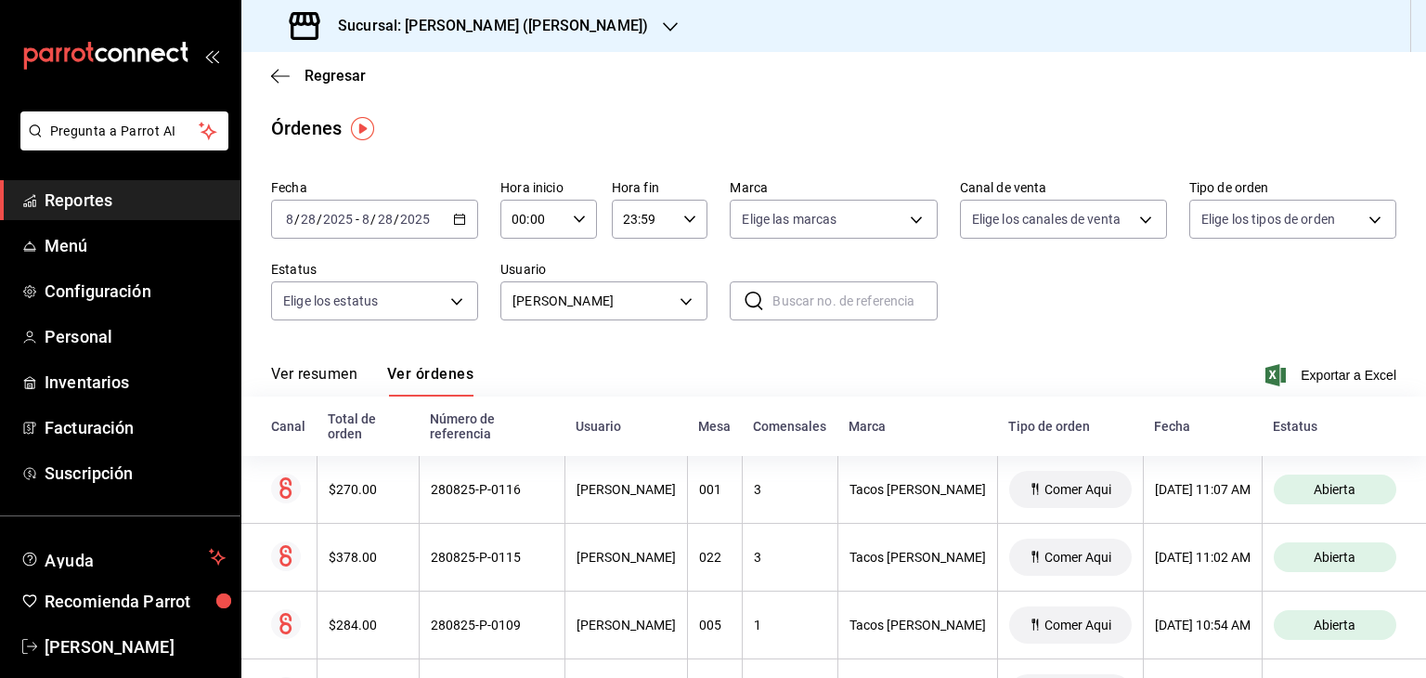
click at [623, 375] on div "Ver resumen Ver órdenes Exportar a Excel" at bounding box center [833, 370] width 1125 height 54
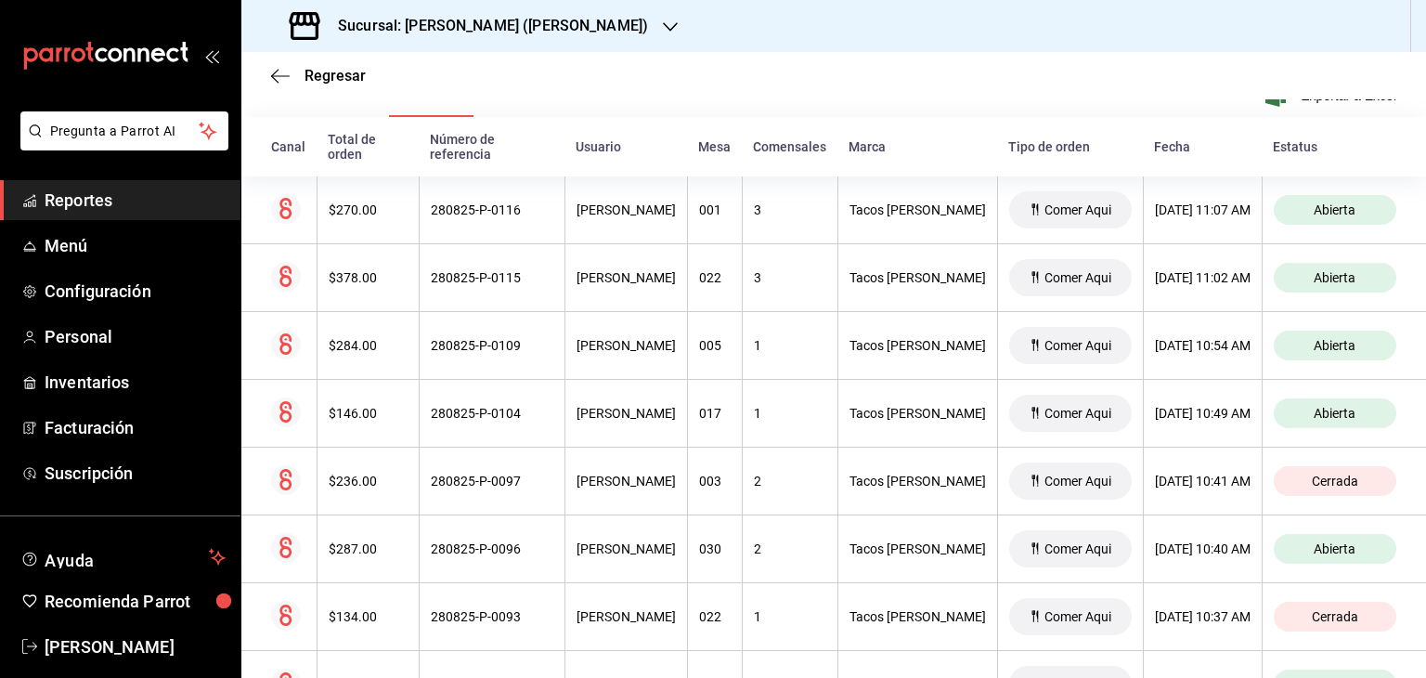
scroll to position [297, 0]
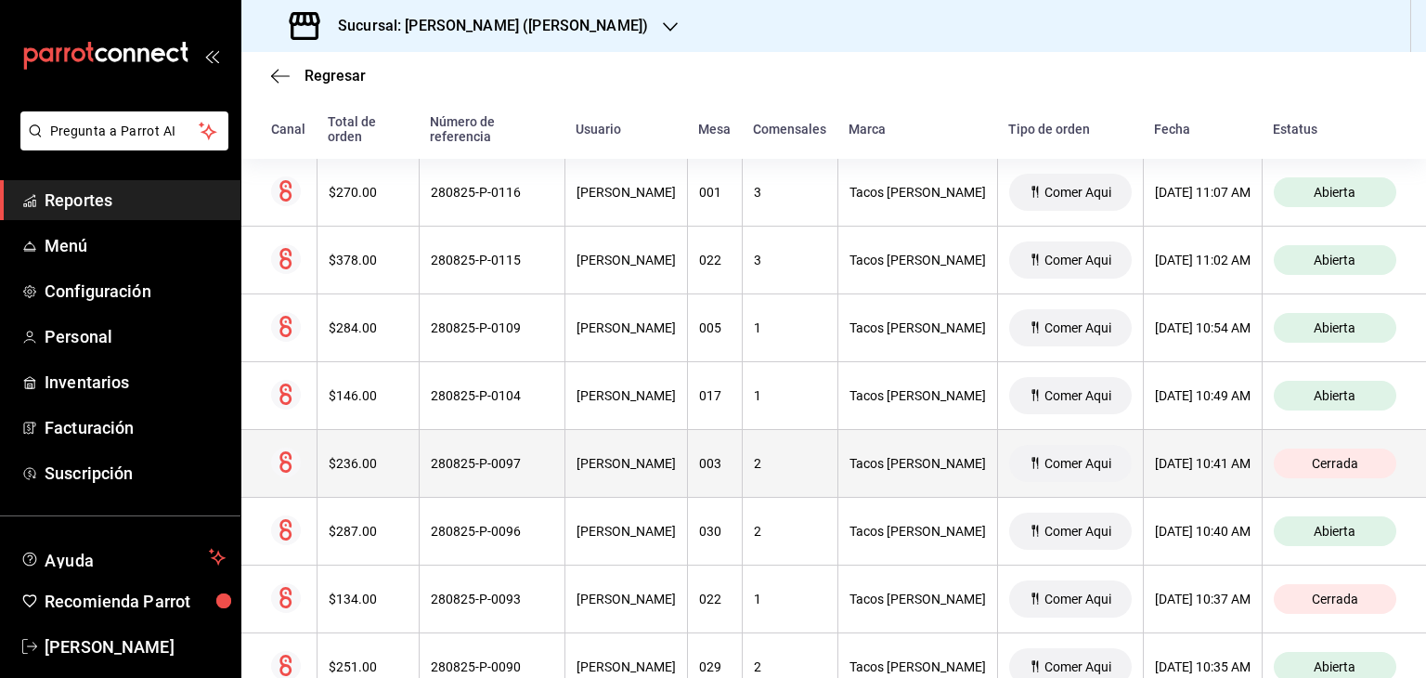
click at [1046, 457] on span "Comer Aqui" at bounding box center [1078, 463] width 82 height 15
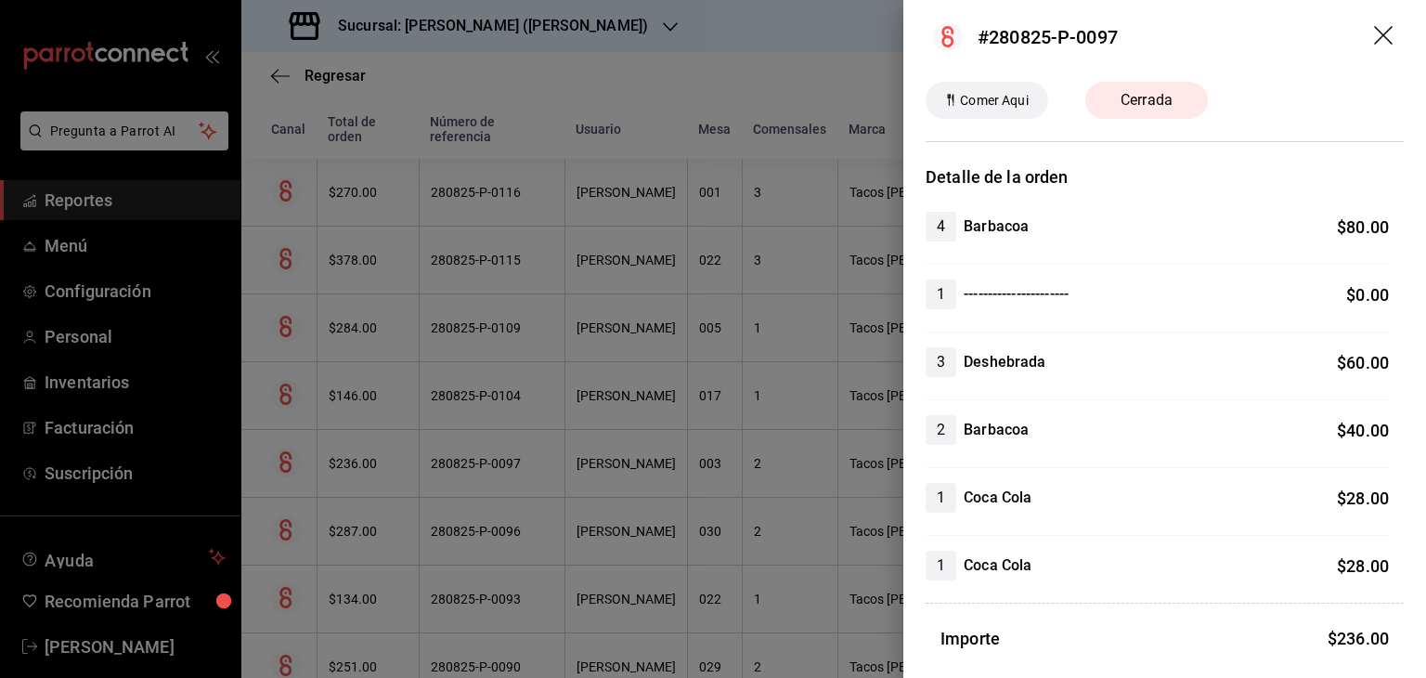
scroll to position [0, 0]
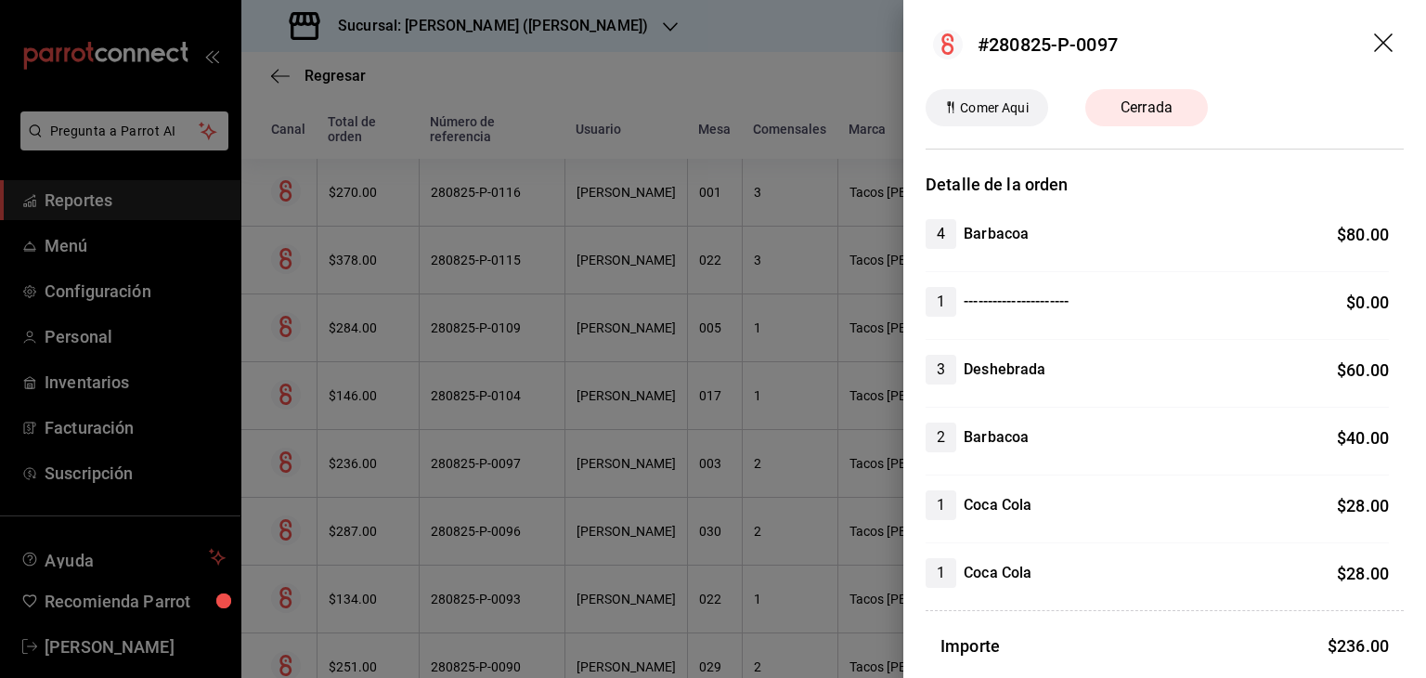
click at [1374, 42] on icon "drag" at bounding box center [1385, 44] width 22 height 22
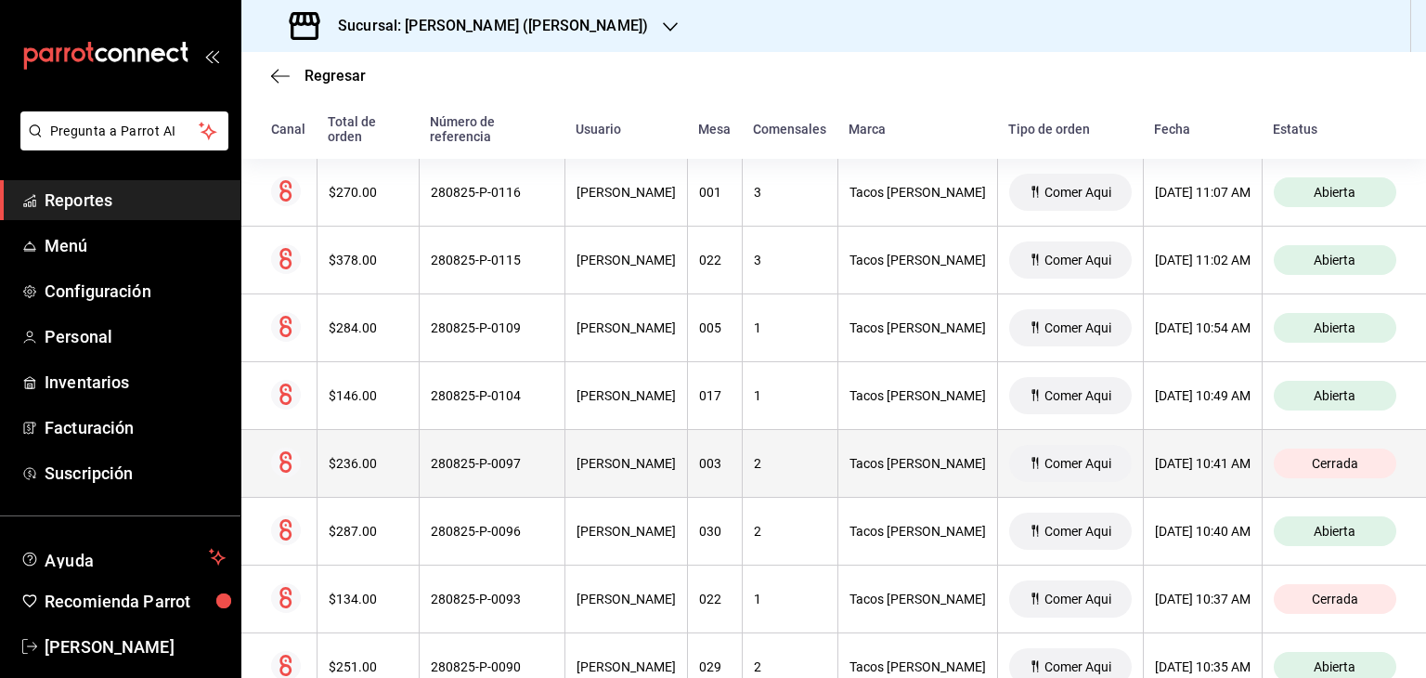
click at [280, 465] on icon at bounding box center [285, 461] width 12 height 21
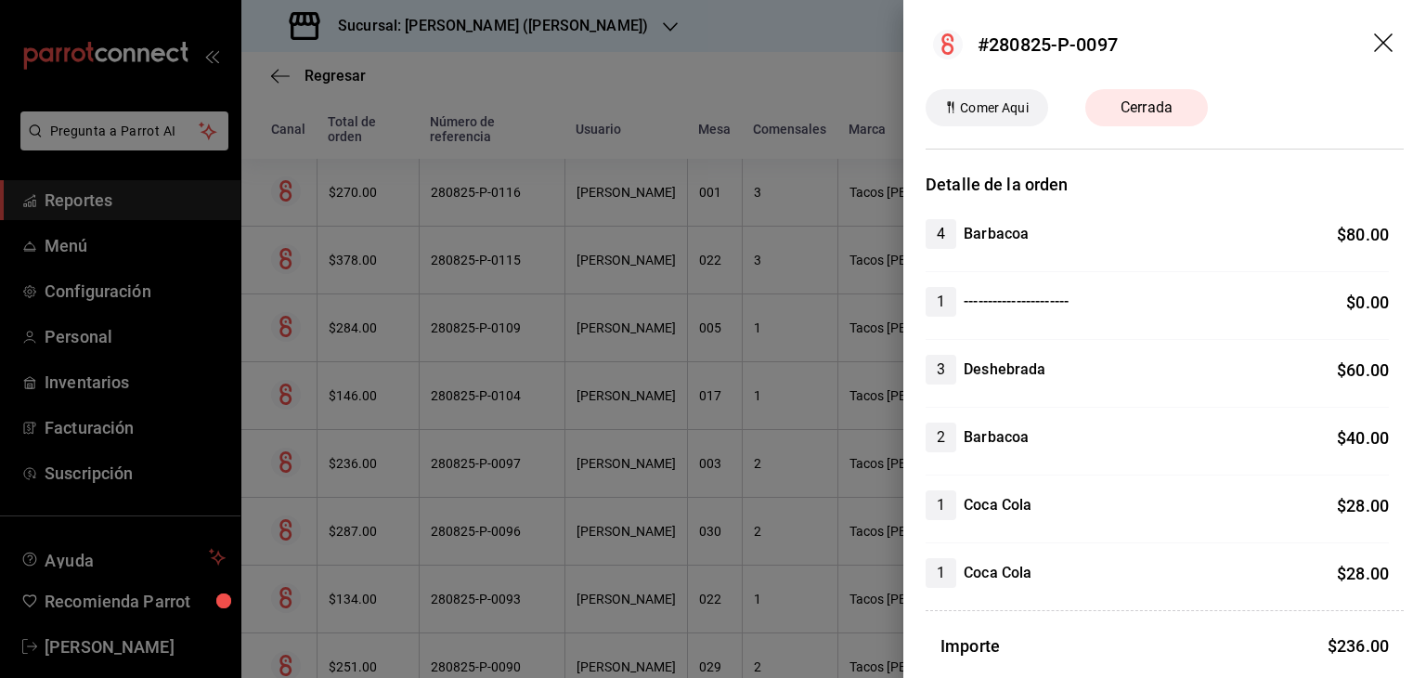
click at [552, 474] on div at bounding box center [713, 339] width 1426 height 678
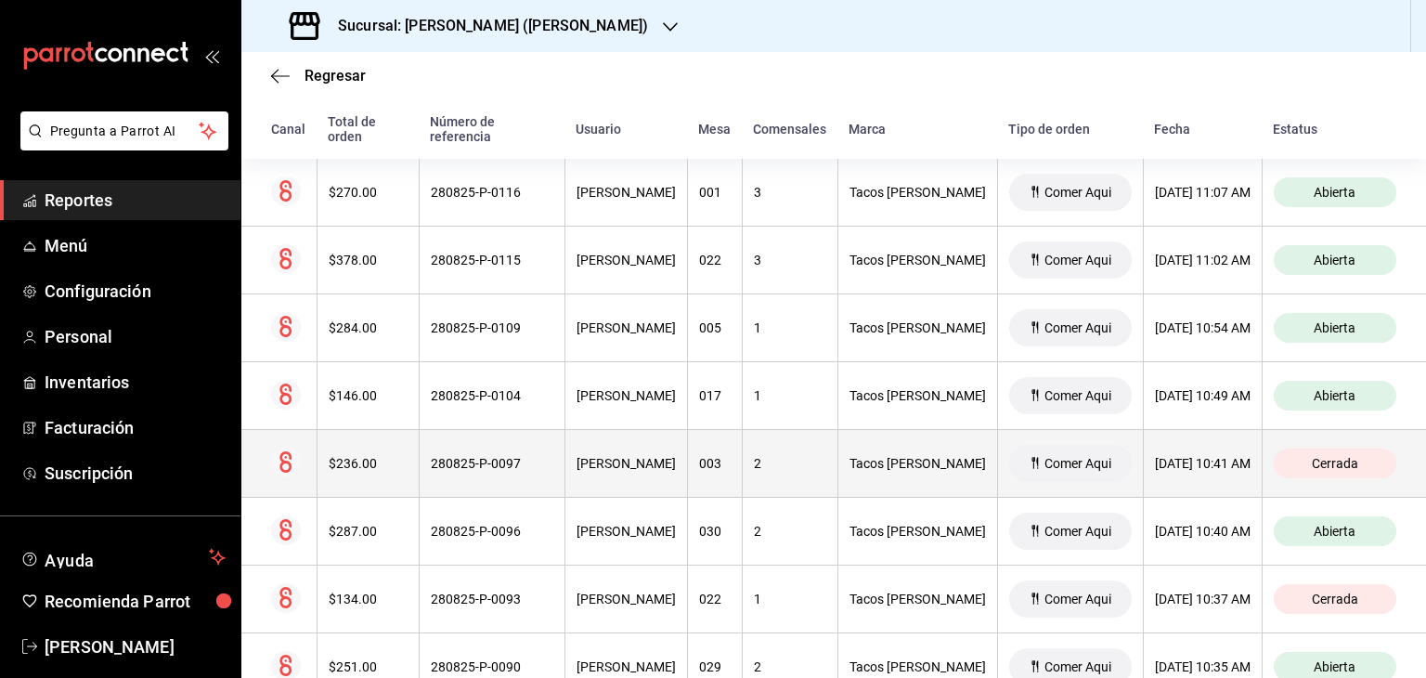
click at [349, 473] on th "$236.00" at bounding box center [368, 464] width 102 height 68
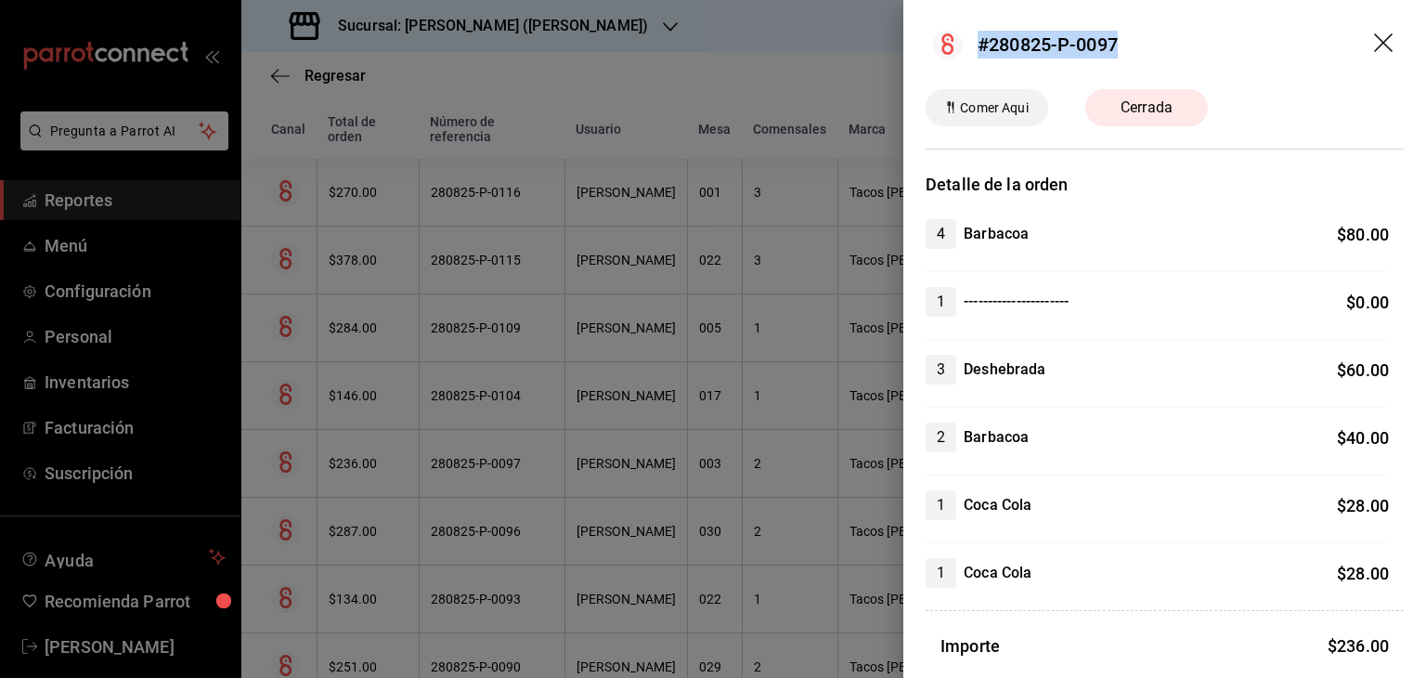
drag, startPoint x: 1117, startPoint y: 44, endPoint x: 982, endPoint y: 51, distance: 134.8
click at [982, 51] on div "#280825-P-0097" at bounding box center [1048, 45] width 140 height 28
copy div "#280825-P-0097"
click at [281, 68] on div at bounding box center [713, 339] width 1426 height 678
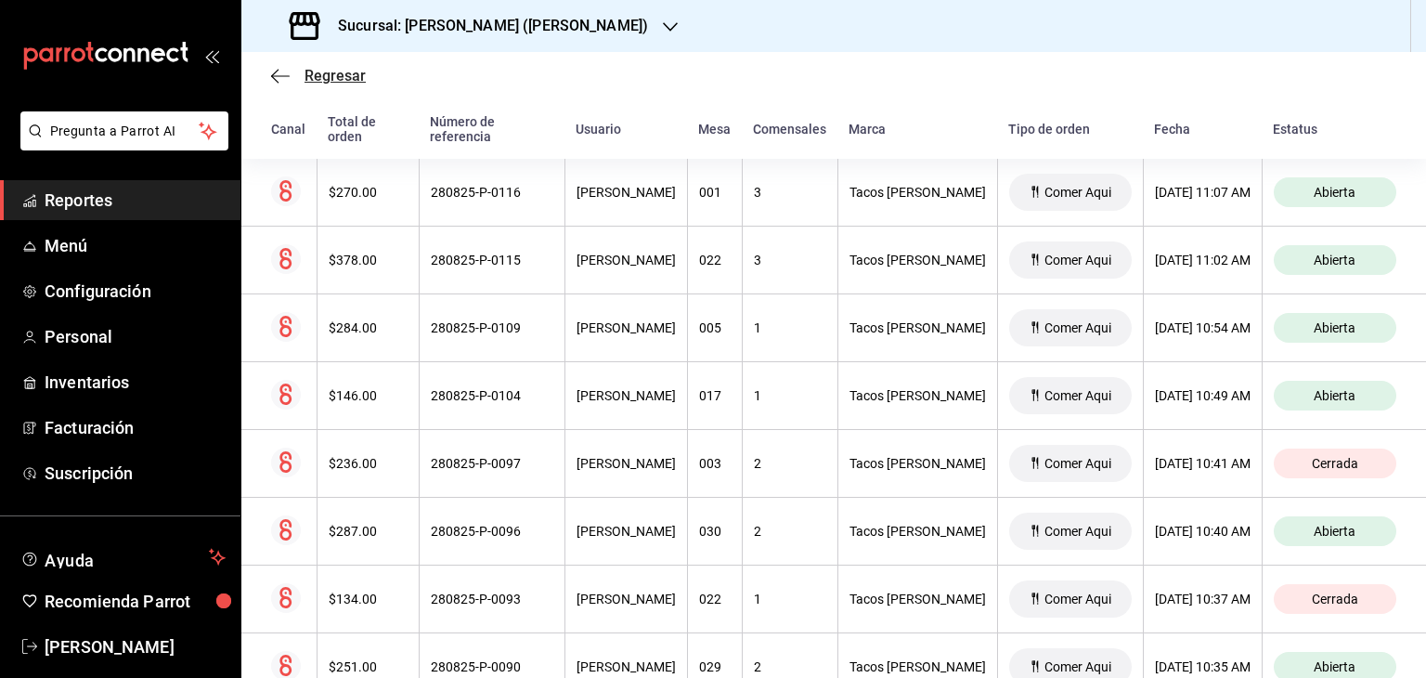
click at [279, 73] on icon "button" at bounding box center [280, 76] width 19 height 17
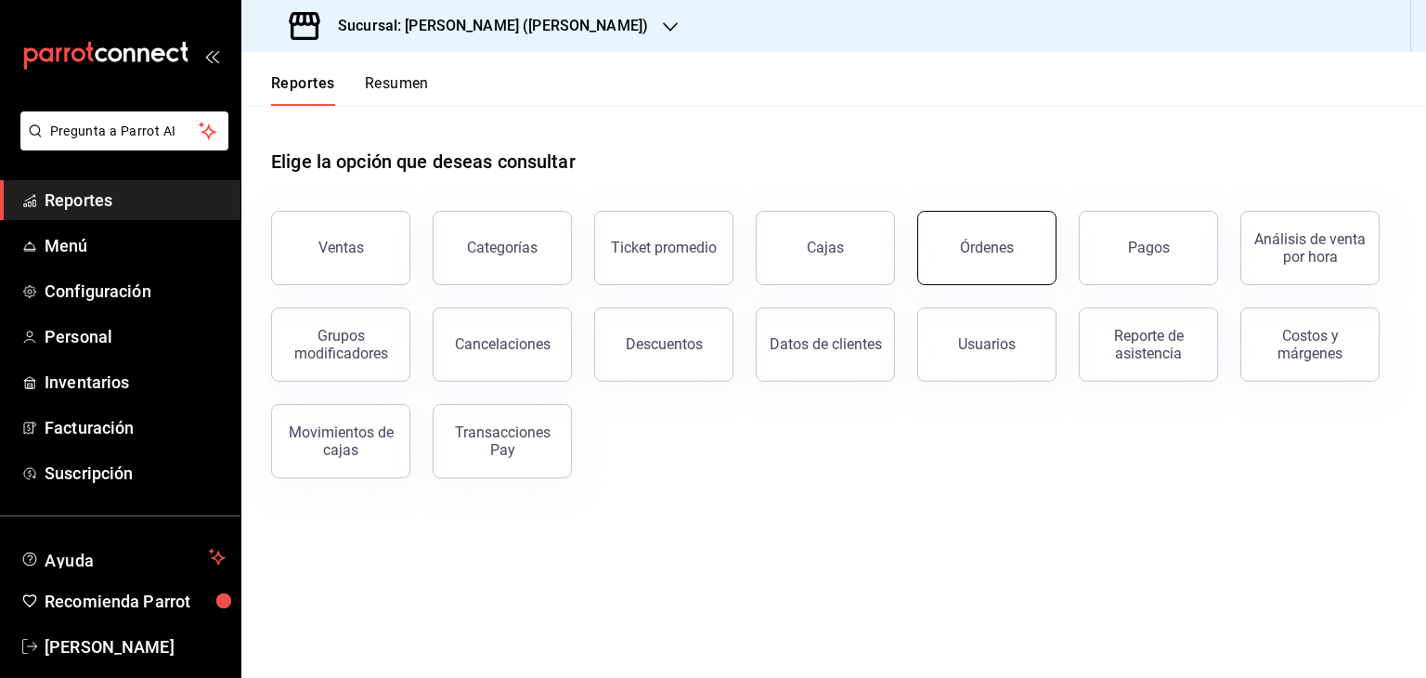
click at [978, 253] on div "Órdenes" at bounding box center [987, 248] width 54 height 18
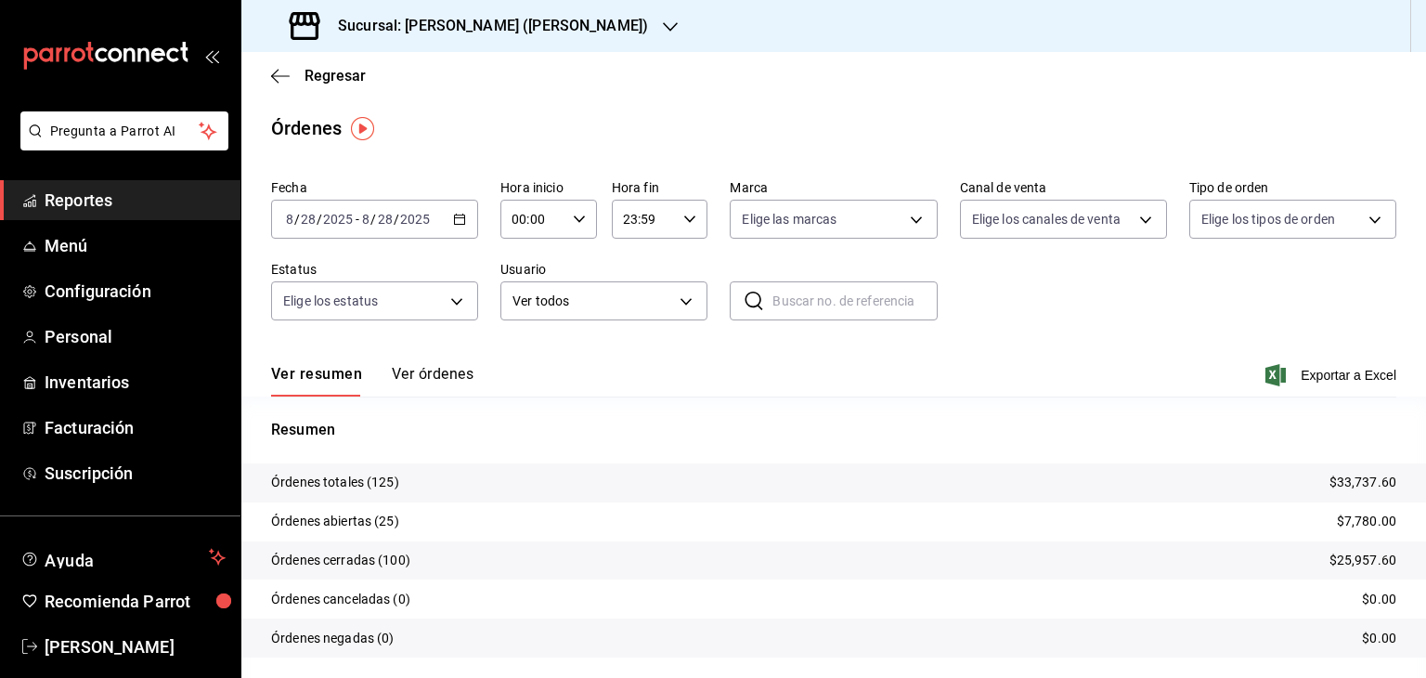
click at [814, 302] on input "text" at bounding box center [855, 300] width 164 height 37
paste input "#280825-P-0097"
click at [776, 302] on input "#280825-P-0097" at bounding box center [855, 300] width 164 height 37
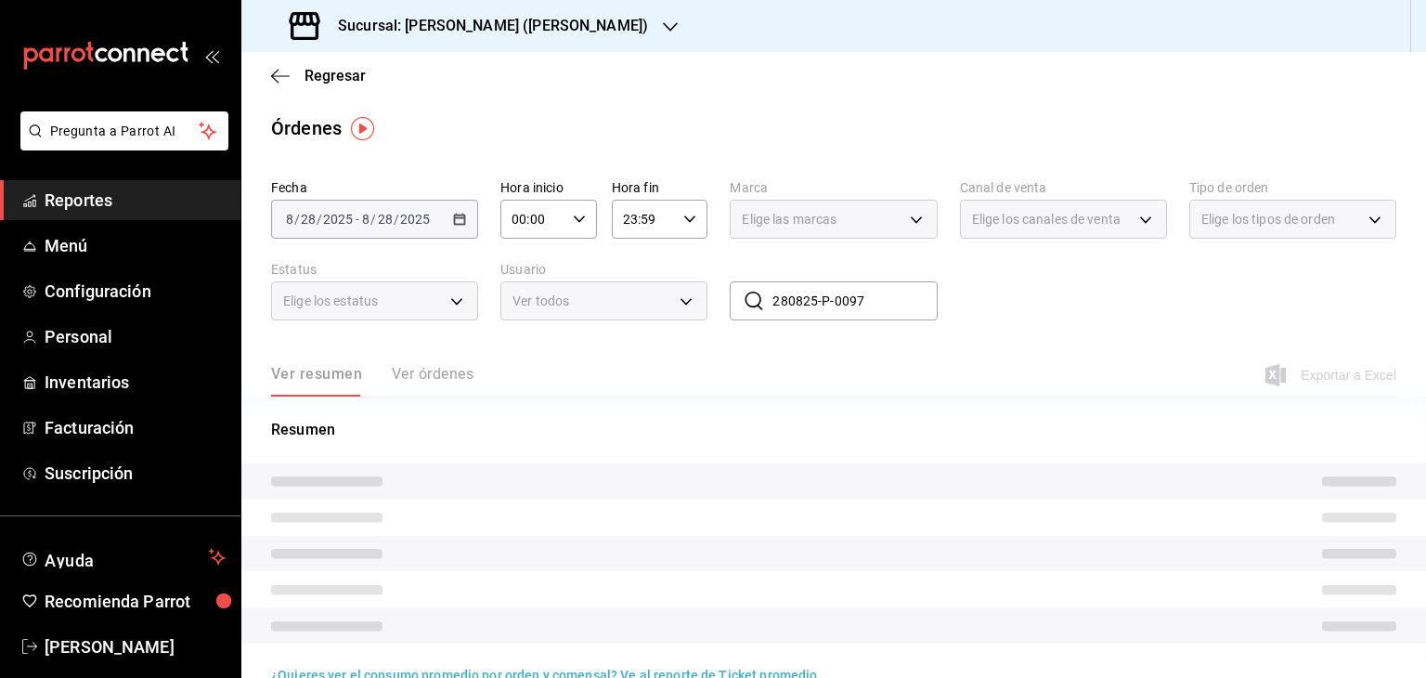
type input "280825-P-0097"
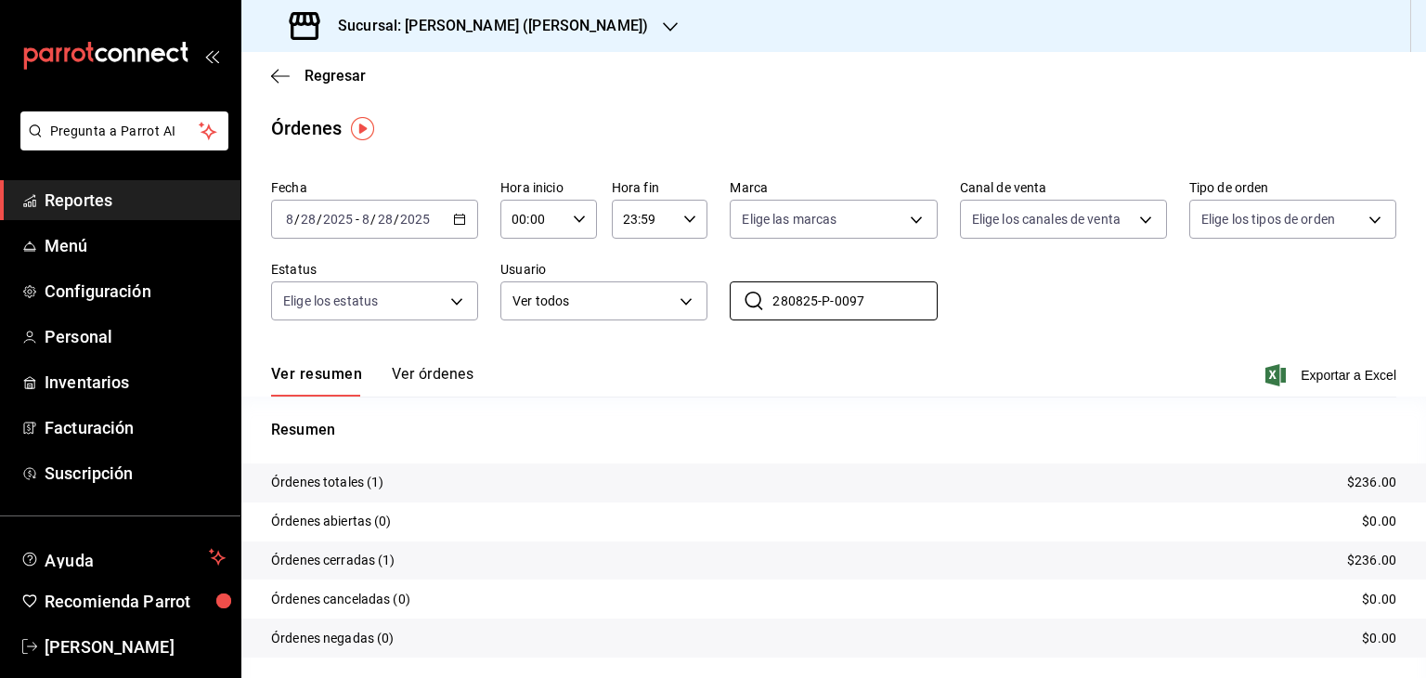
scroll to position [52, 0]
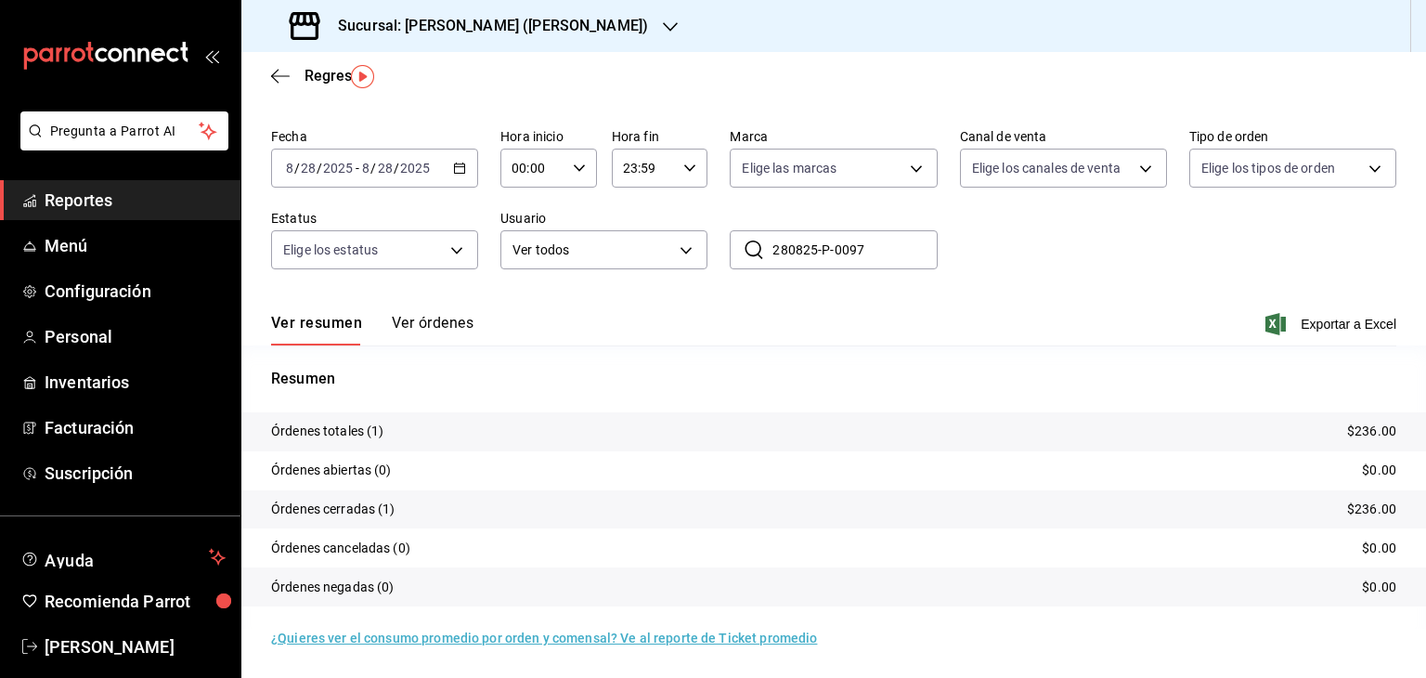
click at [455, 325] on button "Ver órdenes" at bounding box center [433, 330] width 82 height 32
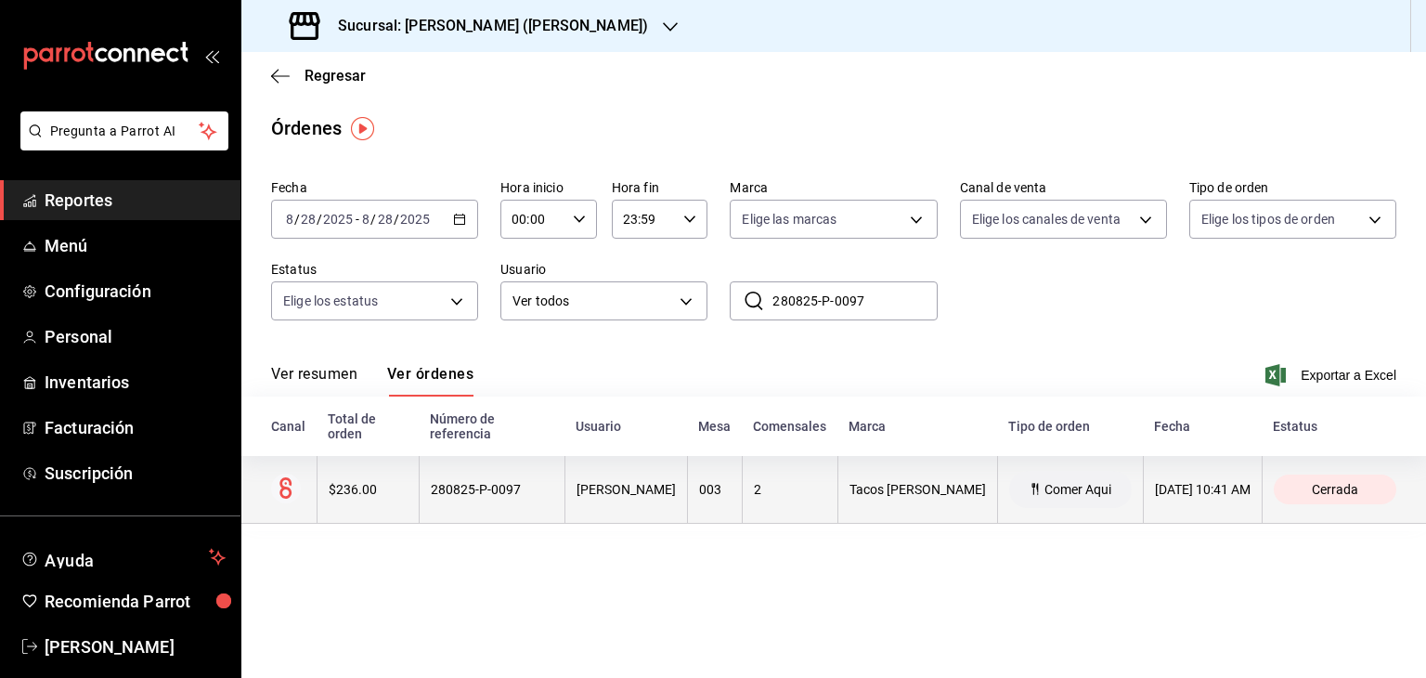
click at [435, 494] on div "280825-P-0097" at bounding box center [492, 489] width 123 height 15
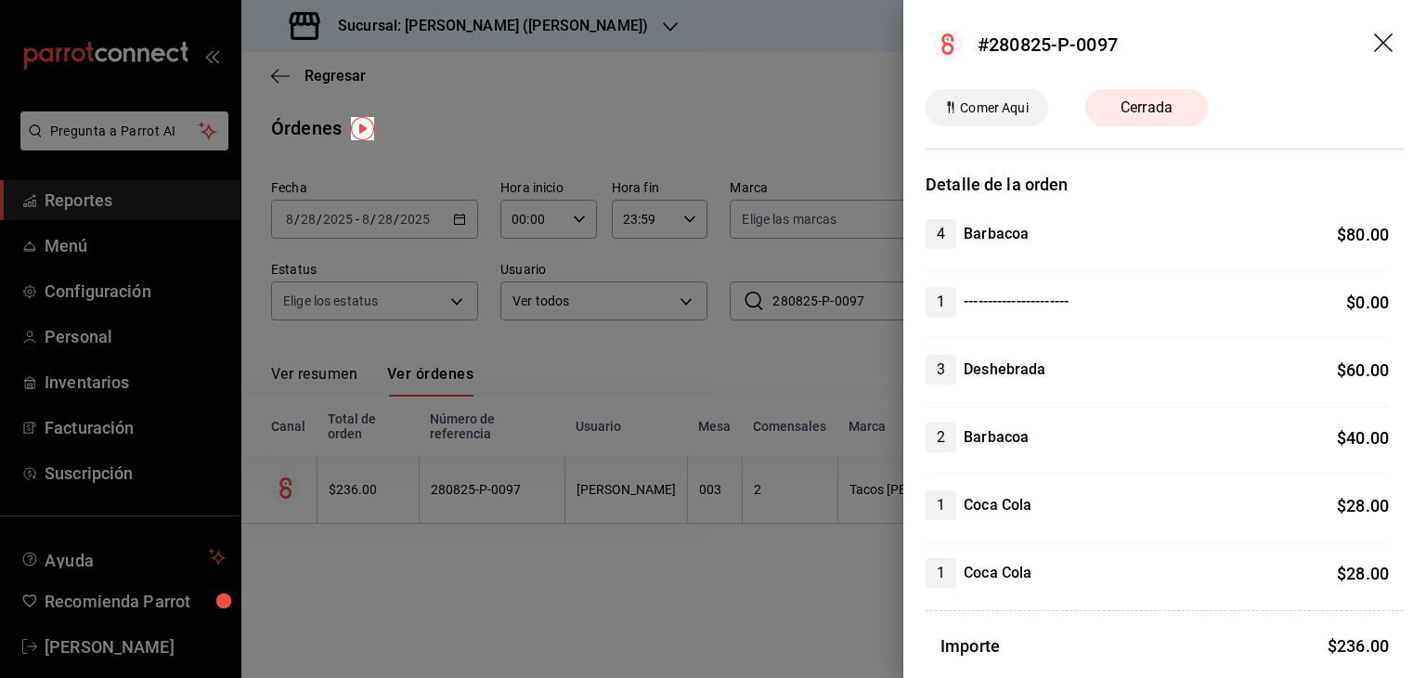
drag, startPoint x: 938, startPoint y: 10, endPoint x: 1332, endPoint y: 443, distance: 585.0
click at [1332, 443] on div "#280825-P-0097 [PERSON_NAME] Aqui Cerrada Detalle de la orden 4 Barbacoa $ 80.0…" at bounding box center [1164, 339] width 523 height 678
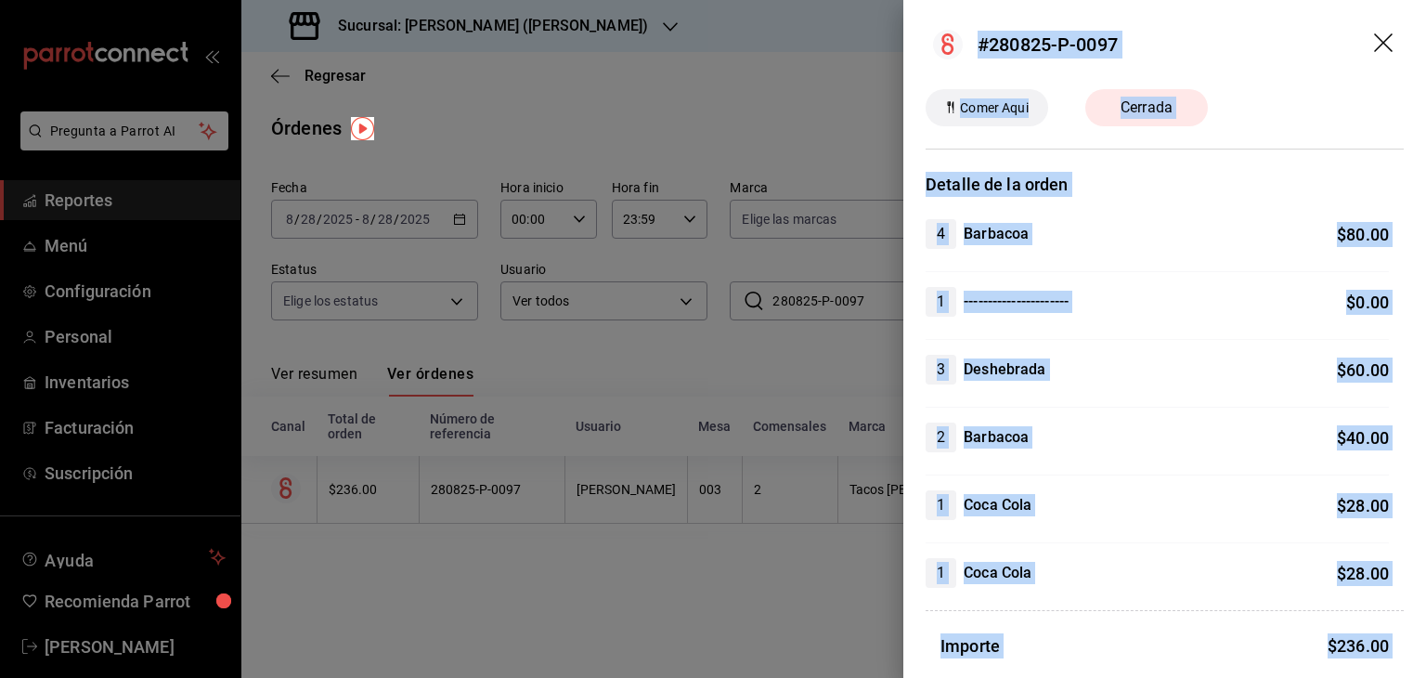
drag, startPoint x: 1371, startPoint y: 634, endPoint x: 950, endPoint y: 53, distance: 718.0
click at [950, 53] on div "#280825-P-0097 [PERSON_NAME] Aqui Cerrada Detalle de la orden 4 Barbacoa $ 80.0…" at bounding box center [1164, 339] width 523 height 678
copy div "#280825-P-0097 [PERSON_NAME] Aqui Cerrada Detalle de la orden 4 Barbacoa $ 80.0…"
click at [1226, 121] on div "[PERSON_NAME] Aqui Cerrada" at bounding box center [1165, 107] width 478 height 37
click at [1339, 112] on div "[PERSON_NAME] Aqui Cerrada" at bounding box center [1165, 107] width 478 height 37
